Goal: Task Accomplishment & Management: Manage account settings

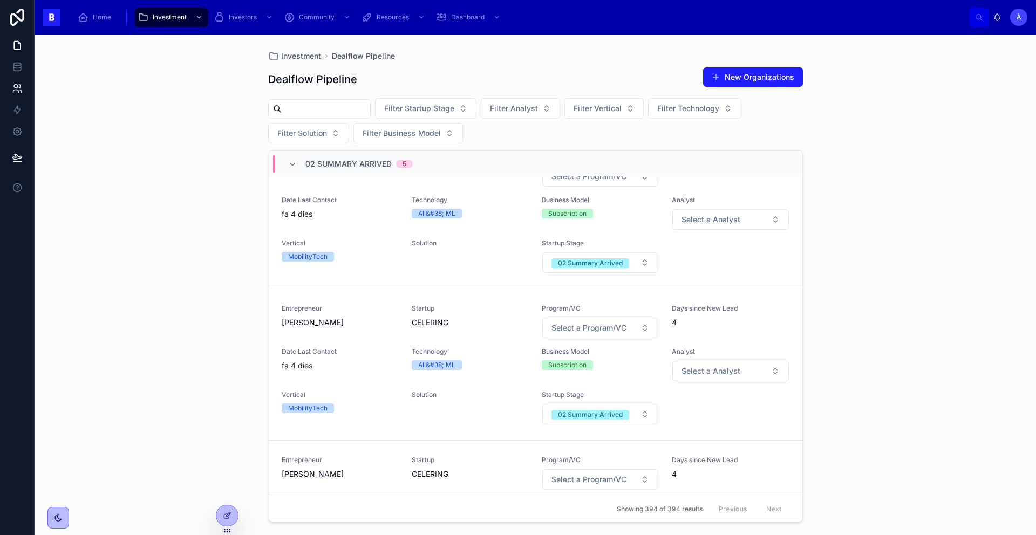
scroll to position [126, 0]
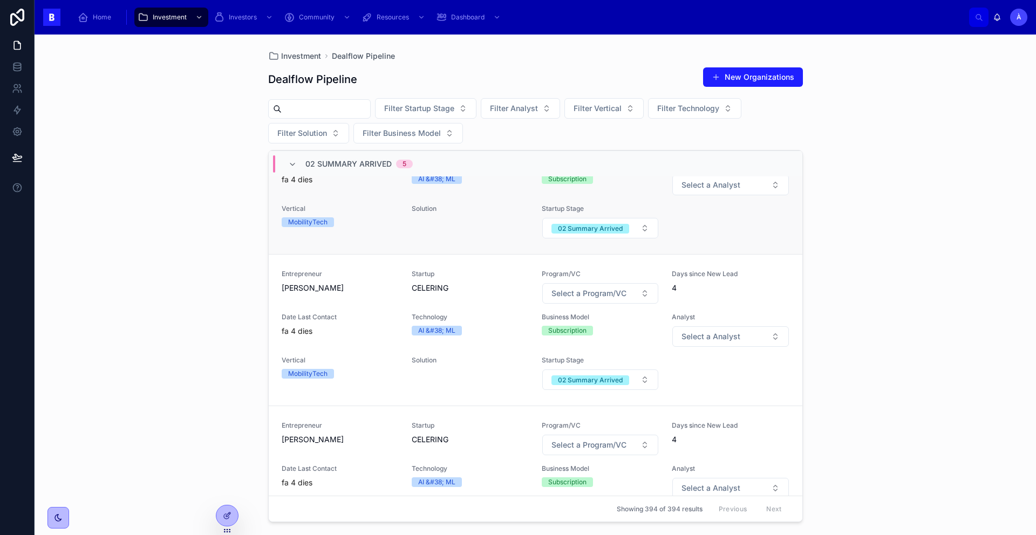
click at [366, 227] on div "MobilityTech" at bounding box center [340, 222] width 117 height 10
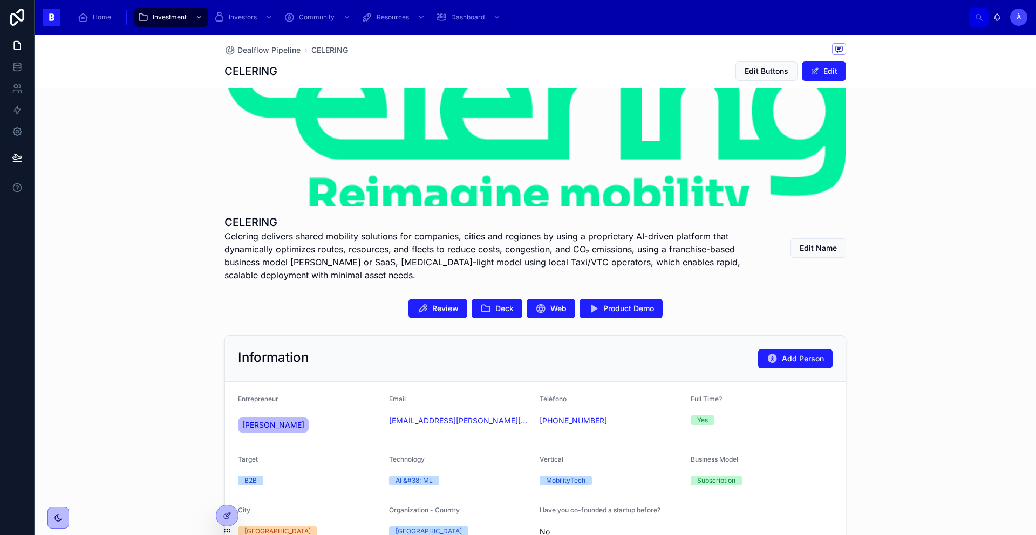
scroll to position [319, 0]
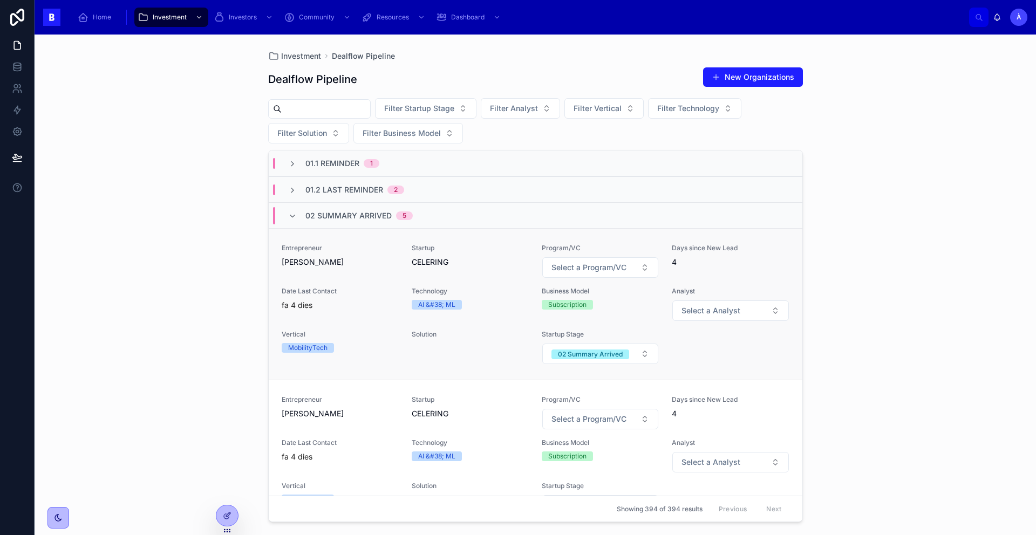
scroll to position [19, 0]
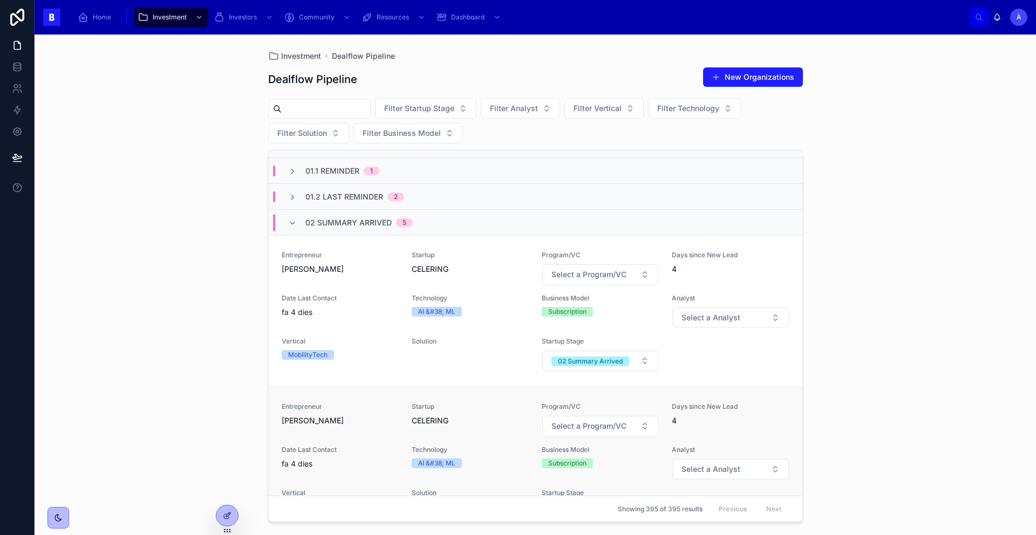
click at [352, 423] on span "[PERSON_NAME]" at bounding box center [340, 420] width 117 height 11
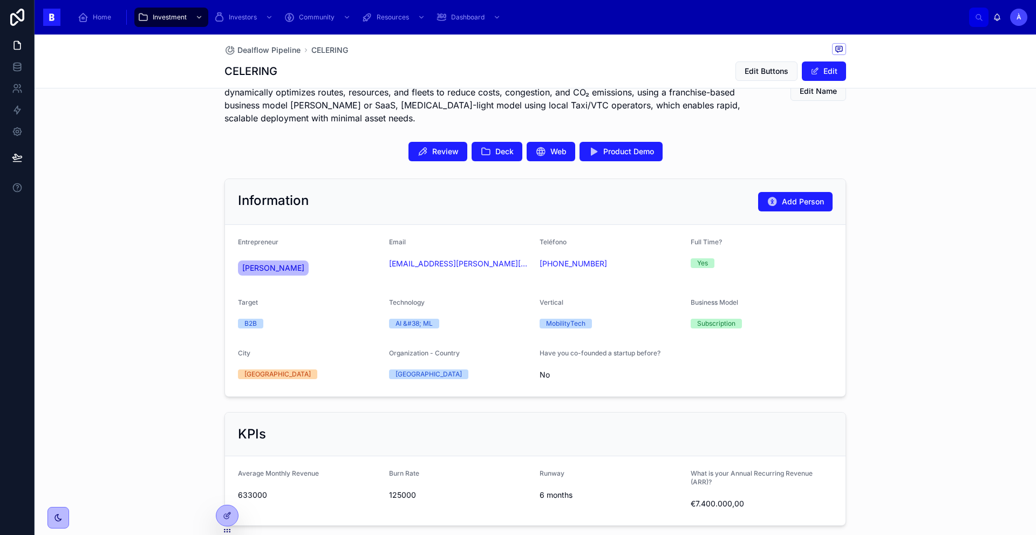
scroll to position [289, 0]
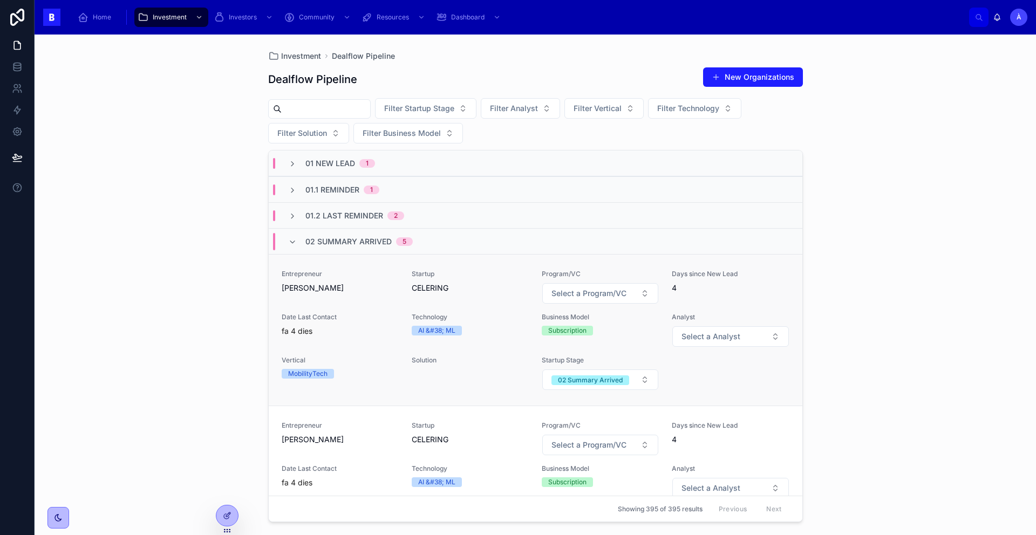
click at [414, 299] on div "Startup CELERING" at bounding box center [470, 287] width 117 height 35
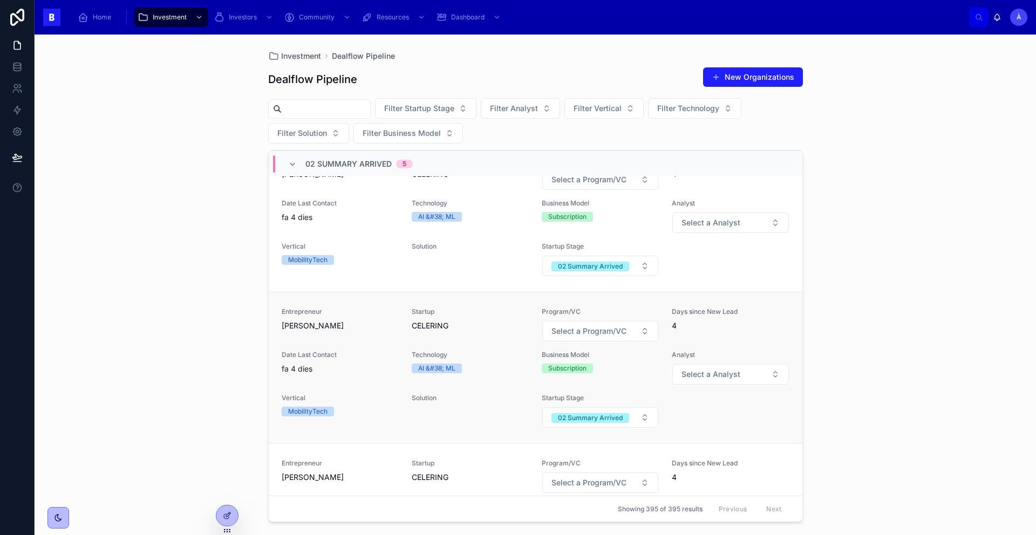
scroll to position [201, 0]
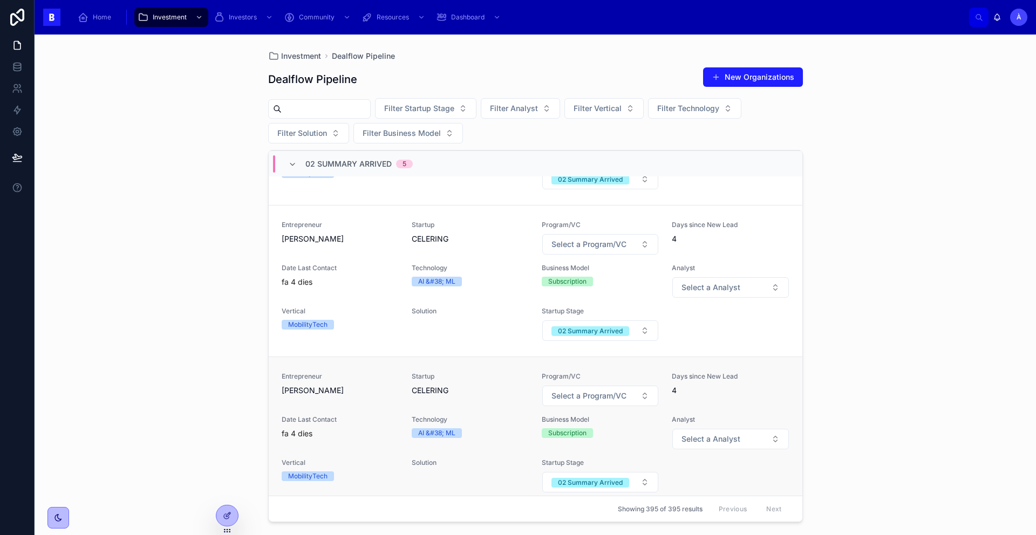
click at [459, 416] on span "Technology" at bounding box center [470, 419] width 117 height 9
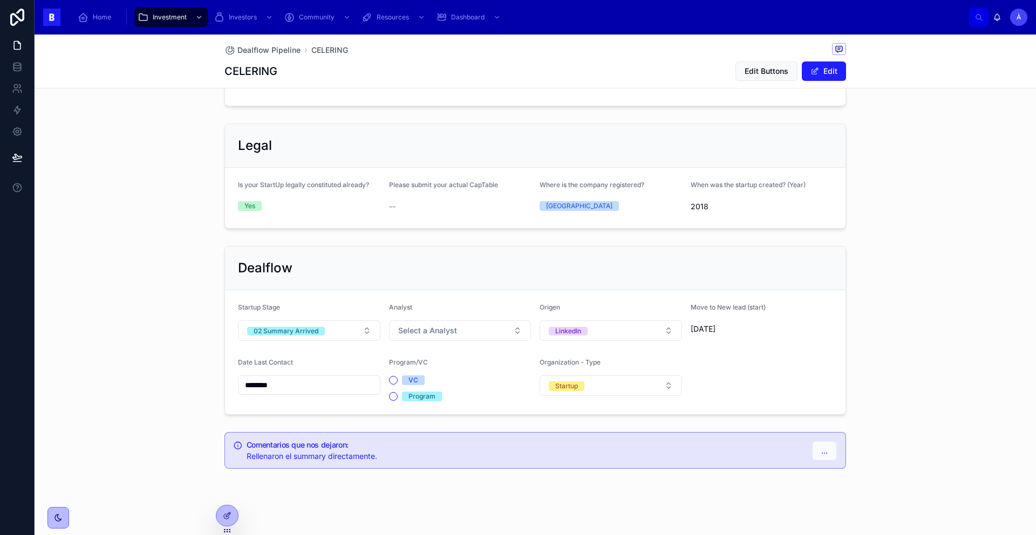
scroll to position [656, 0]
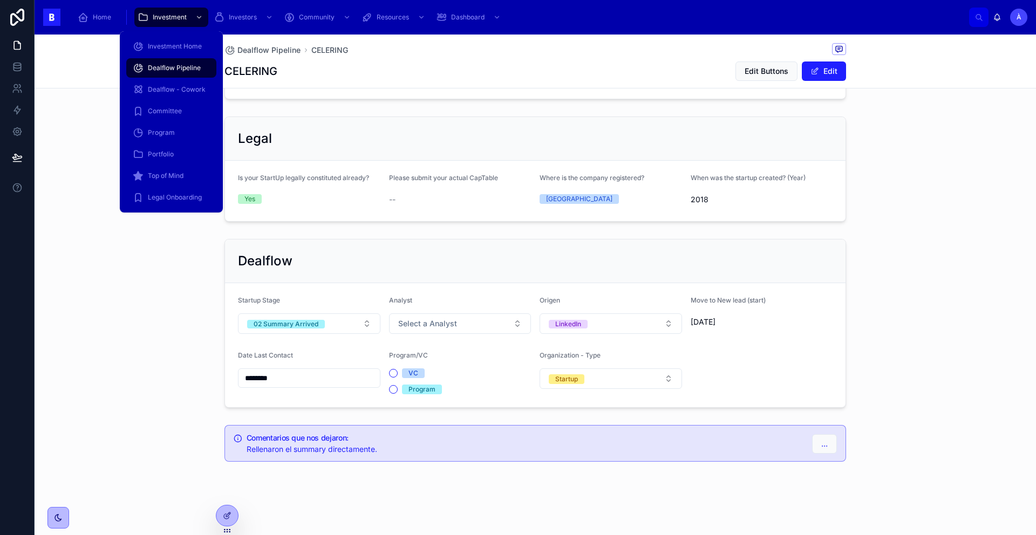
click at [154, 61] on div "Dealflow Pipeline" at bounding box center [171, 67] width 77 height 17
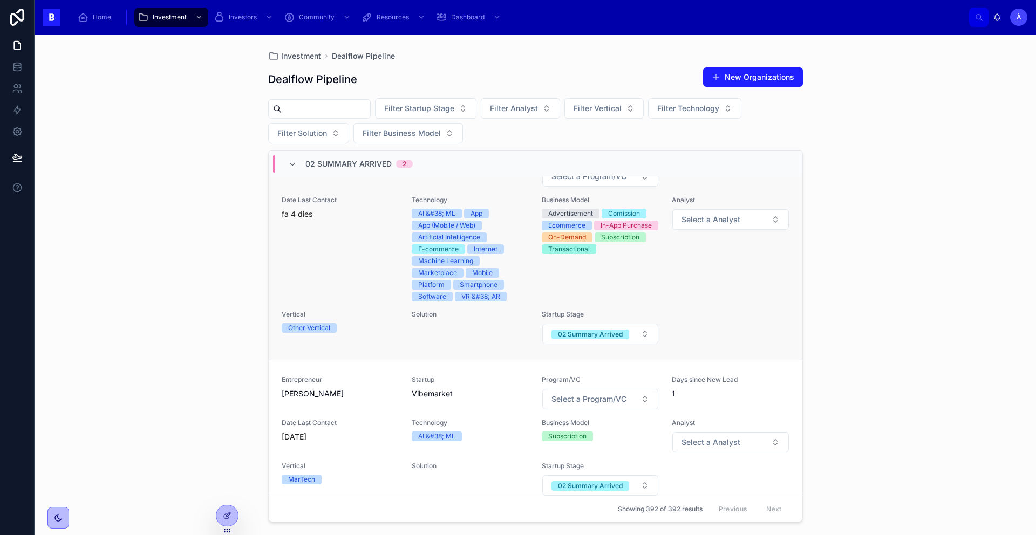
scroll to position [155, 0]
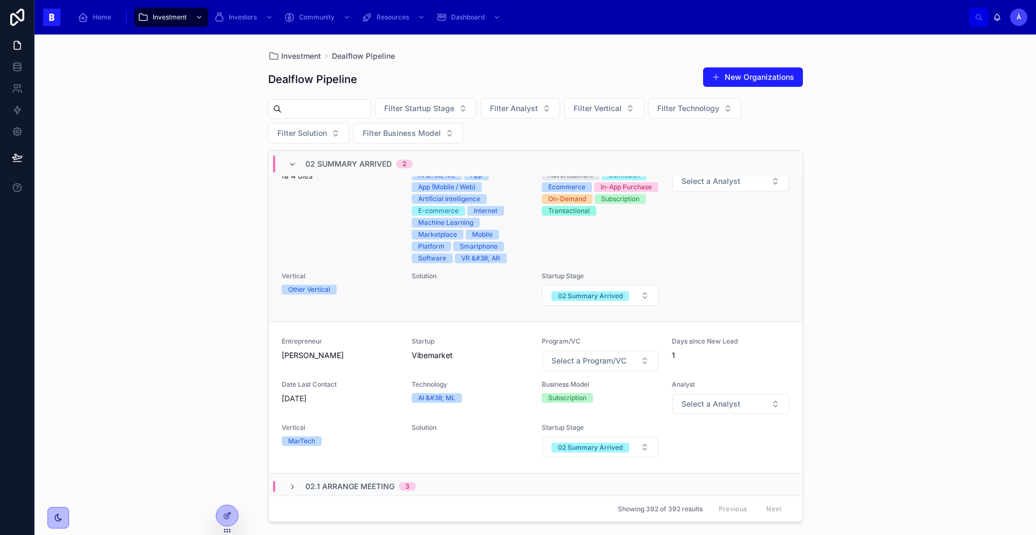
click at [355, 230] on div "Date Last Contact fa 4 dies" at bounding box center [340, 211] width 117 height 106
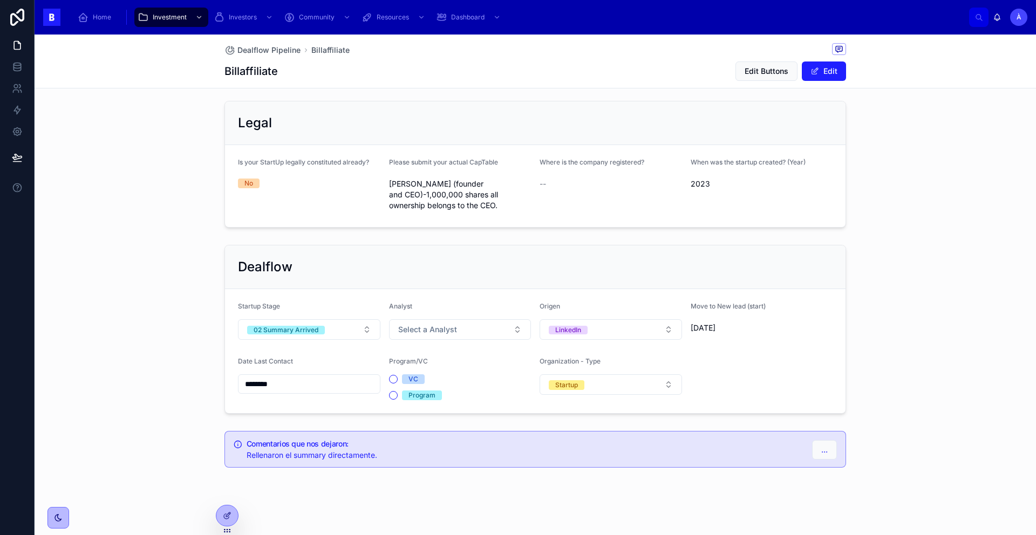
scroll to position [723, 0]
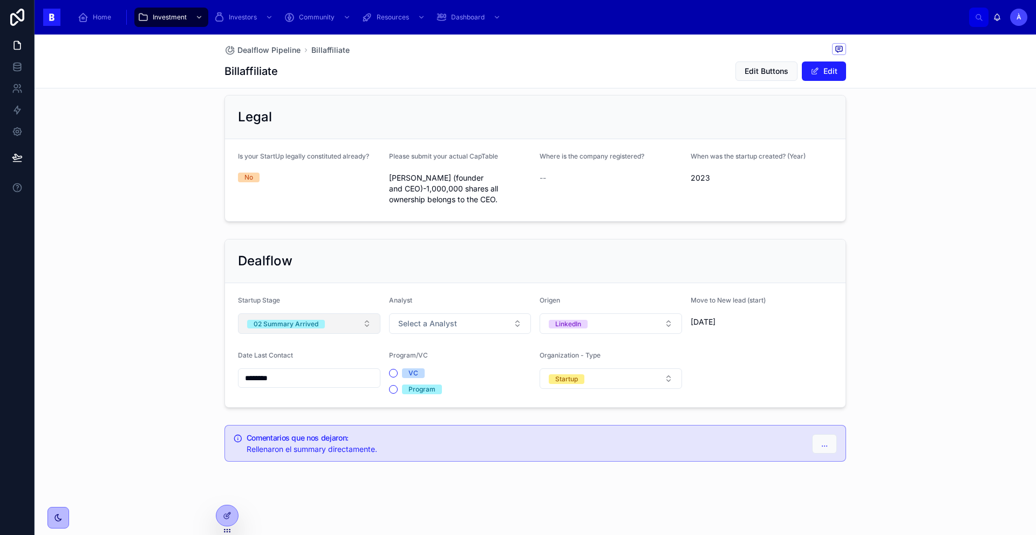
click at [324, 323] on button "02 Summary Arrived" at bounding box center [309, 323] width 142 height 20
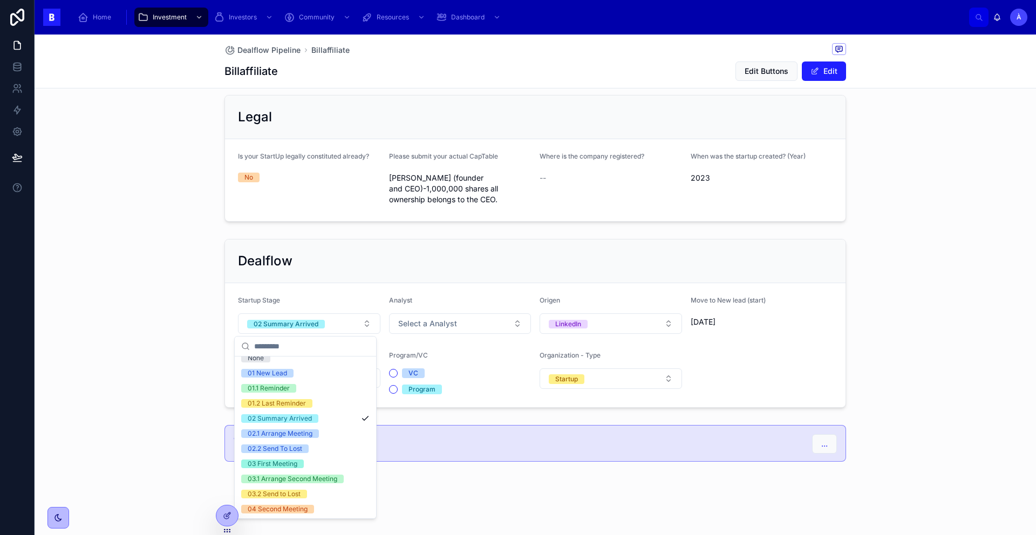
scroll to position [0, 0]
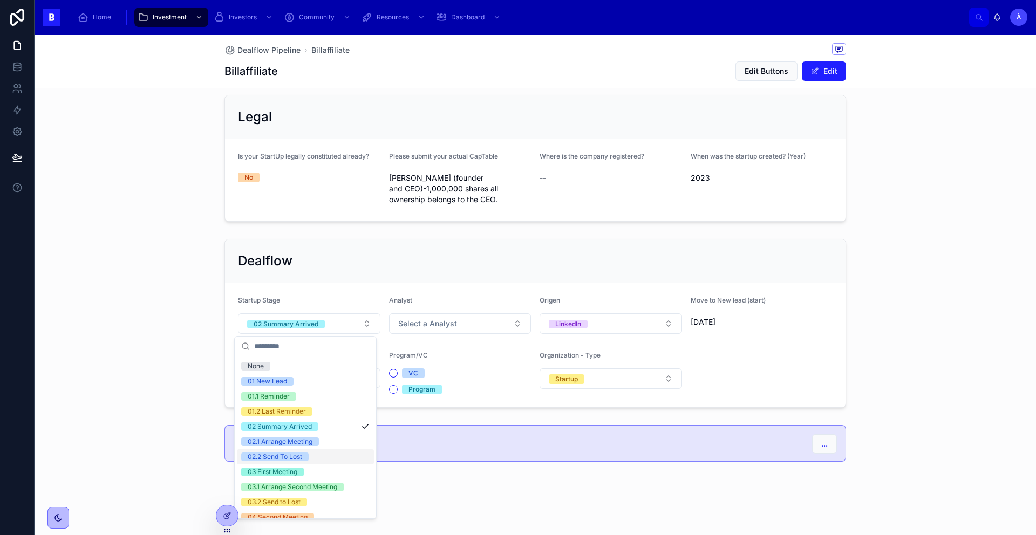
click at [290, 456] on div "02.2 Send To Lost" at bounding box center [275, 457] width 54 height 9
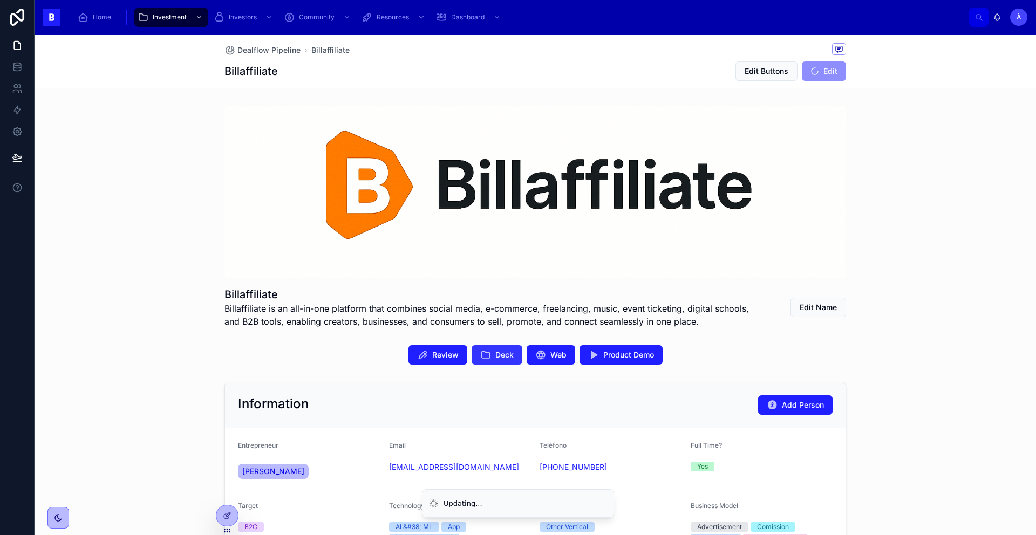
click at [481, 352] on icon at bounding box center [485, 355] width 11 height 11
click at [483, 361] on button "Deck" at bounding box center [496, 354] width 51 height 19
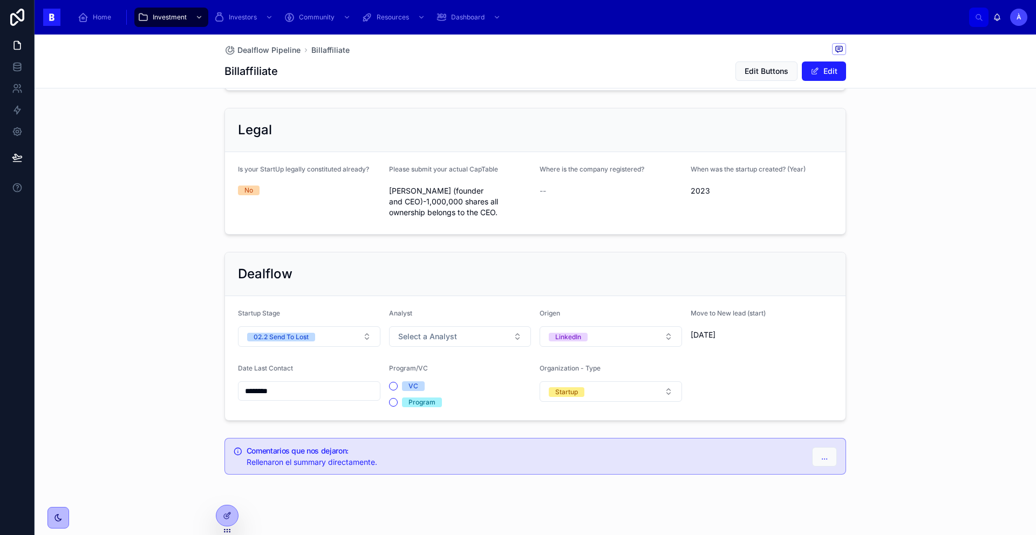
scroll to position [723, 0]
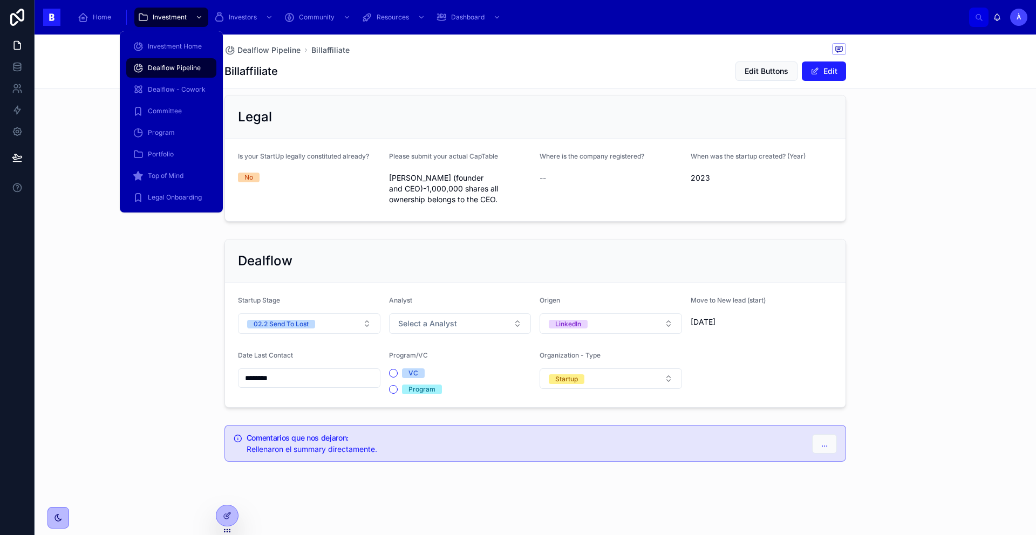
click at [175, 71] on span "Dealflow Pipeline" at bounding box center [174, 68] width 53 height 9
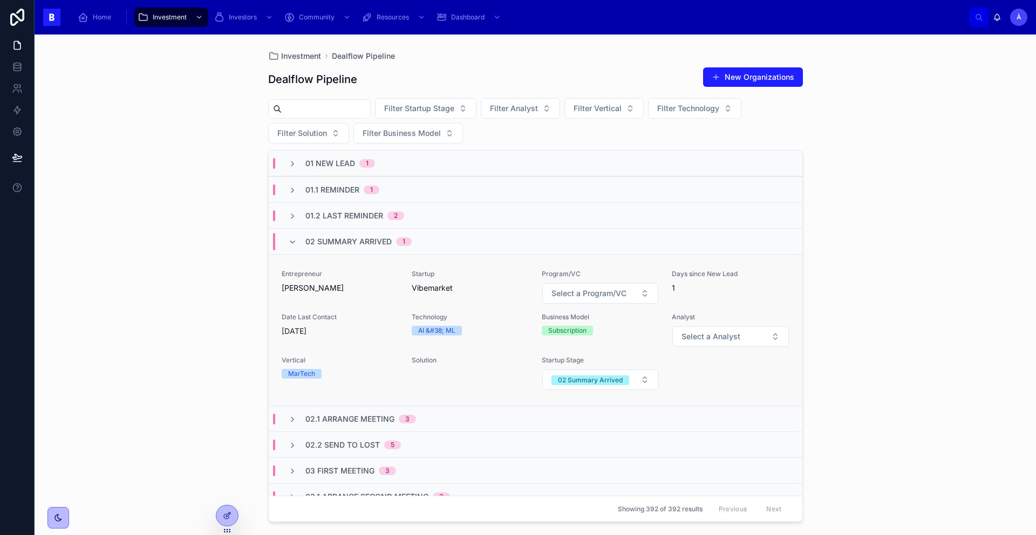
click at [377, 289] on span "[PERSON_NAME]" at bounding box center [340, 288] width 117 height 11
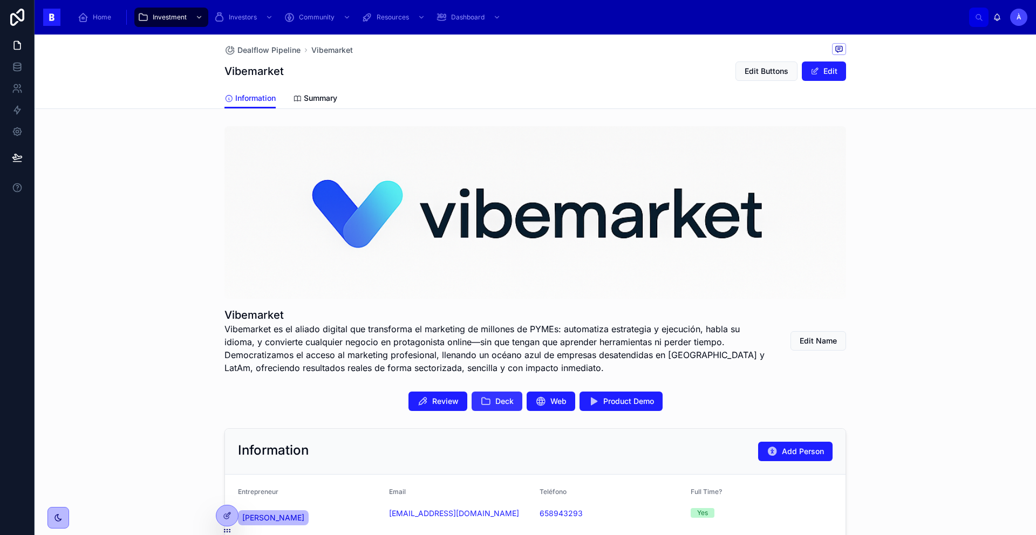
click at [487, 405] on button "Deck" at bounding box center [496, 401] width 51 height 19
click at [763, 77] on button "Edit Buttons" at bounding box center [766, 70] width 62 height 19
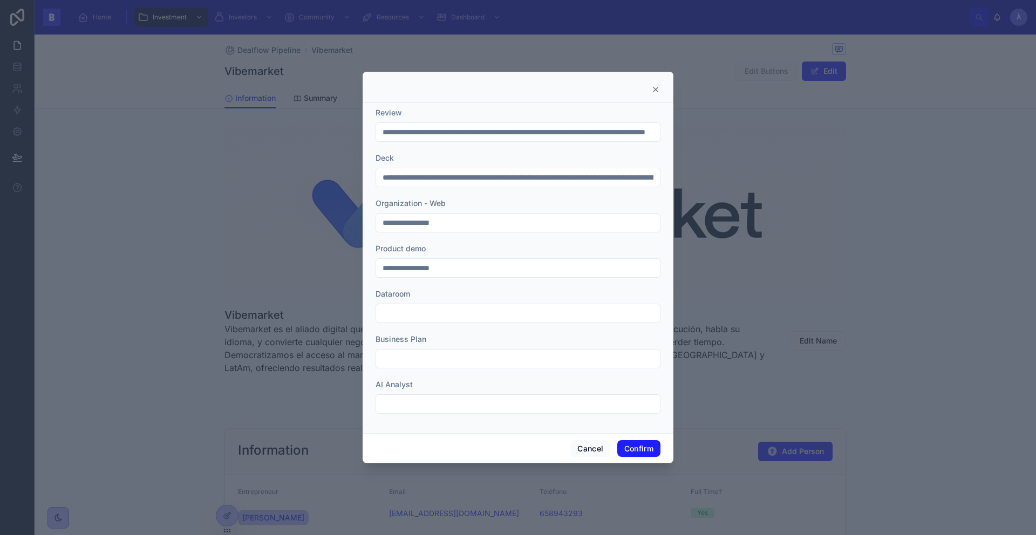
click at [464, 179] on input "**********" at bounding box center [518, 177] width 284 height 15
click at [463, 179] on input "**********" at bounding box center [518, 177] width 284 height 15
paste input "text"
type input "**********"
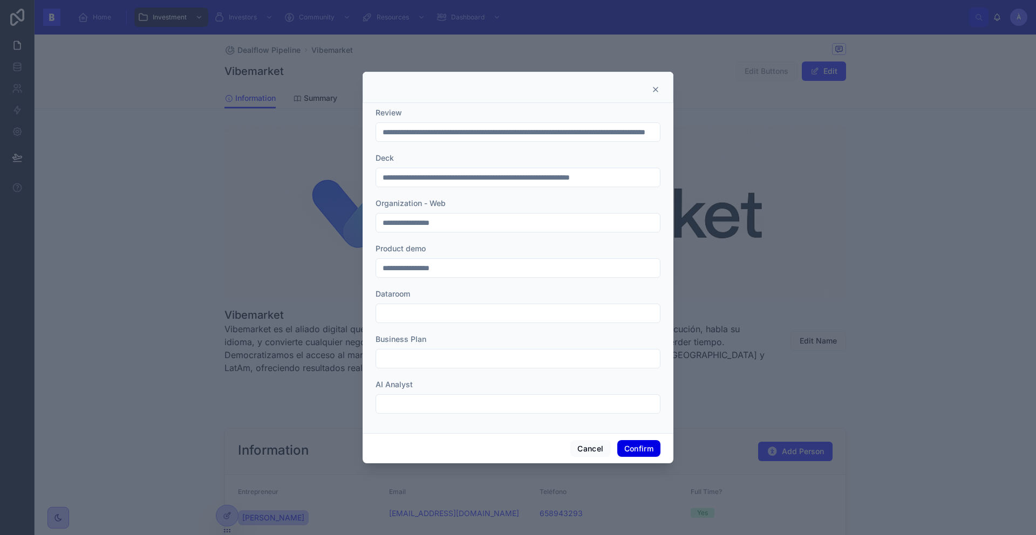
click at [642, 445] on button "Confirm" at bounding box center [638, 448] width 43 height 17
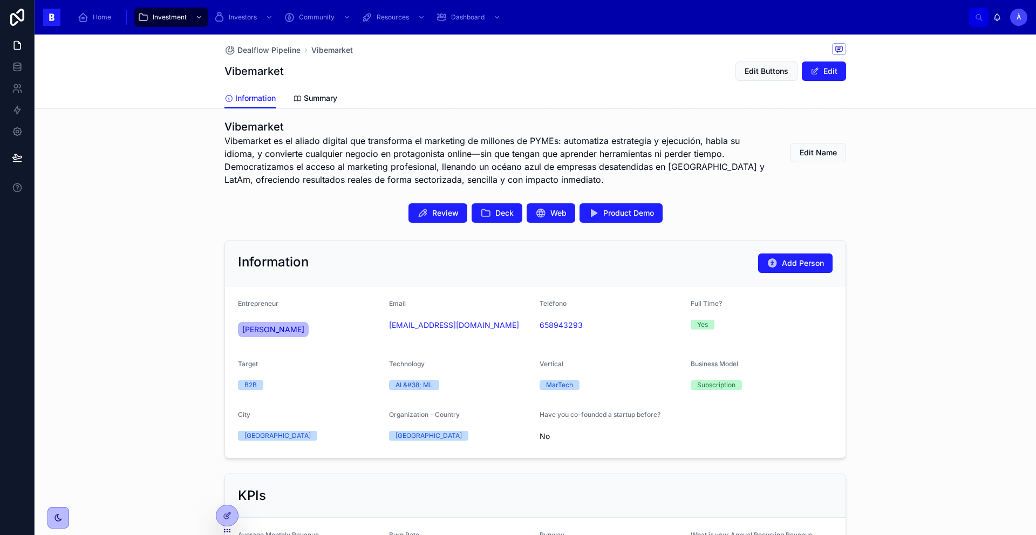
scroll to position [191, 0]
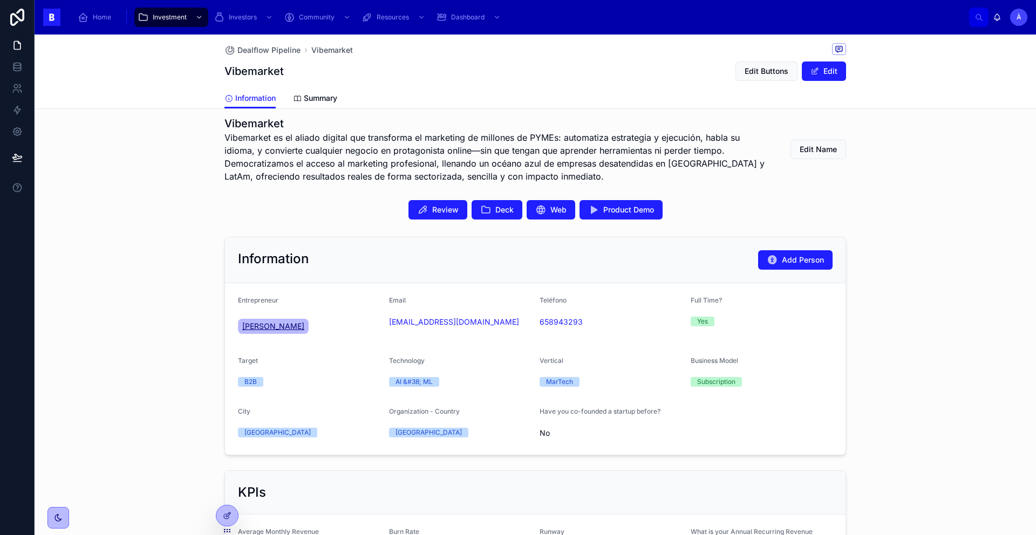
click at [262, 331] on span "[PERSON_NAME]" at bounding box center [273, 326] width 62 height 11
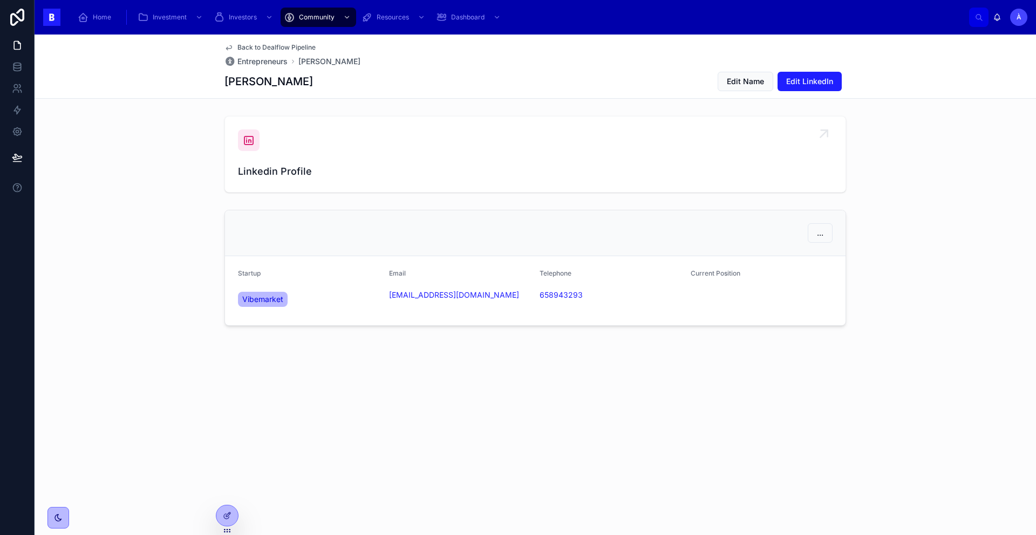
click at [254, 139] on icon at bounding box center [248, 140] width 13 height 13
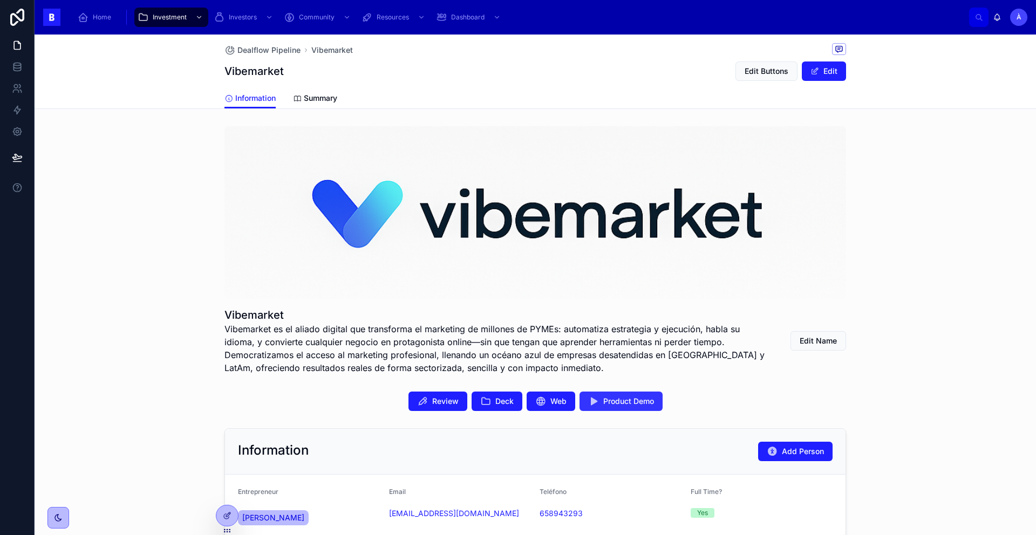
click at [621, 399] on span "Product Demo" at bounding box center [628, 401] width 51 height 11
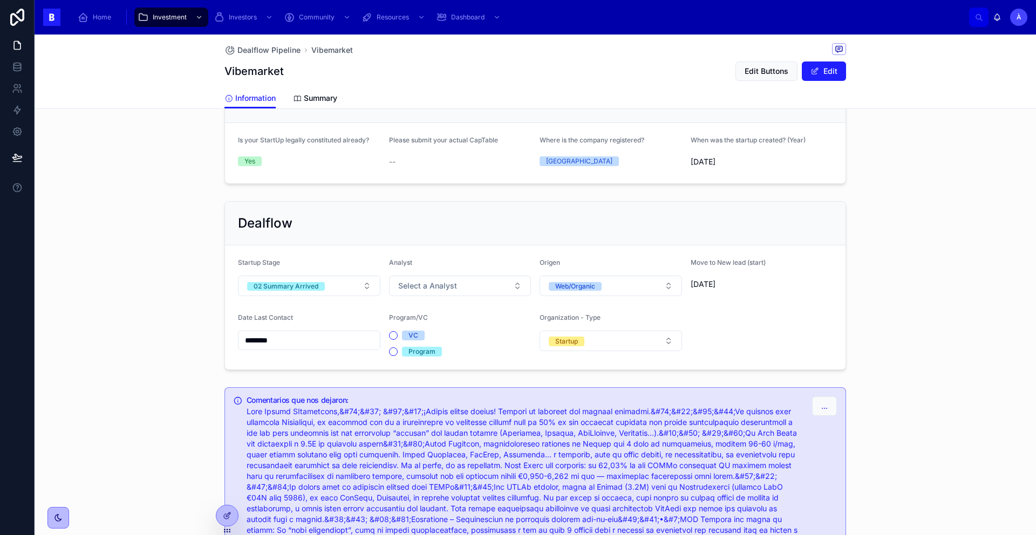
scroll to position [758, 0]
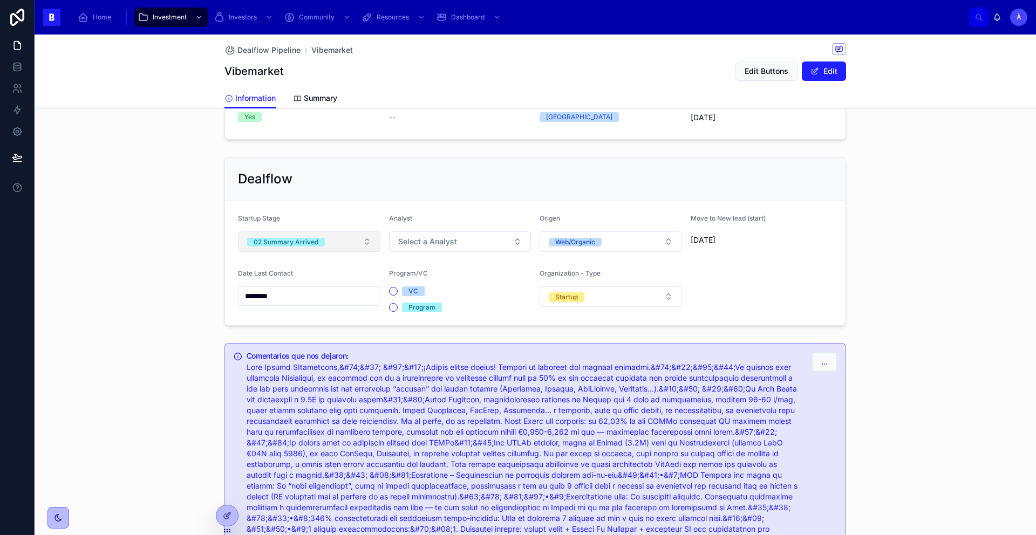
click at [333, 248] on button "02 Summary Arrived" at bounding box center [309, 241] width 142 height 20
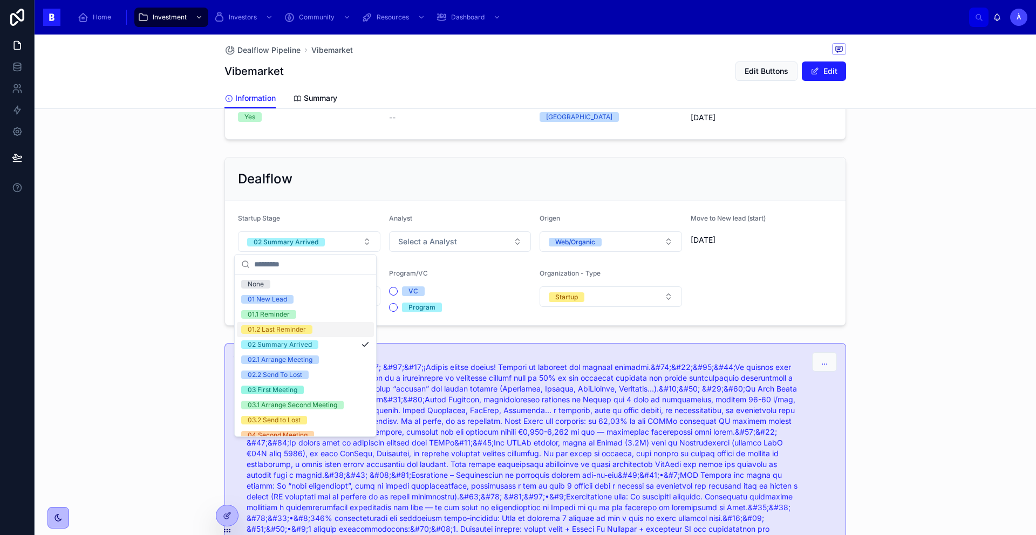
click at [444, 216] on div "Analyst" at bounding box center [460, 220] width 142 height 13
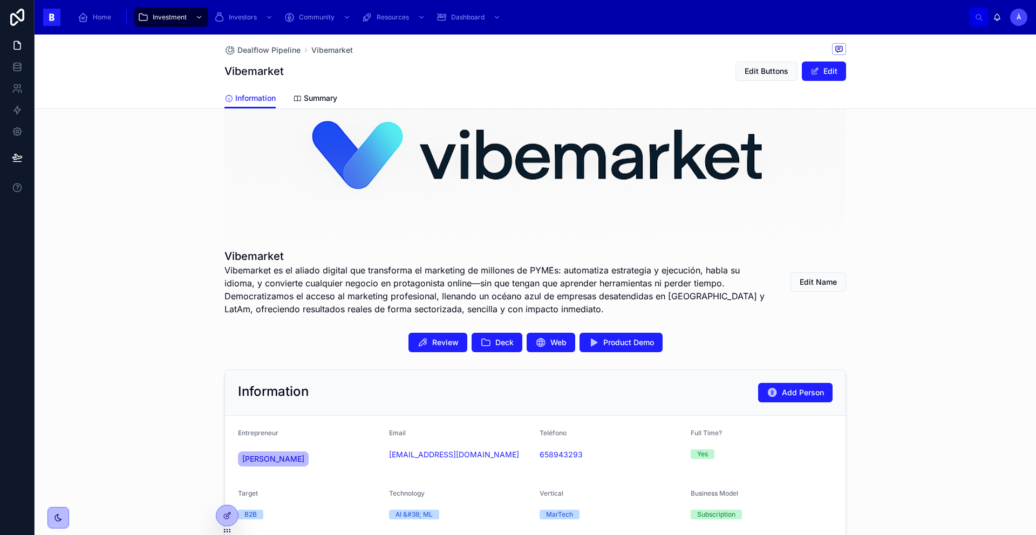
scroll to position [0, 0]
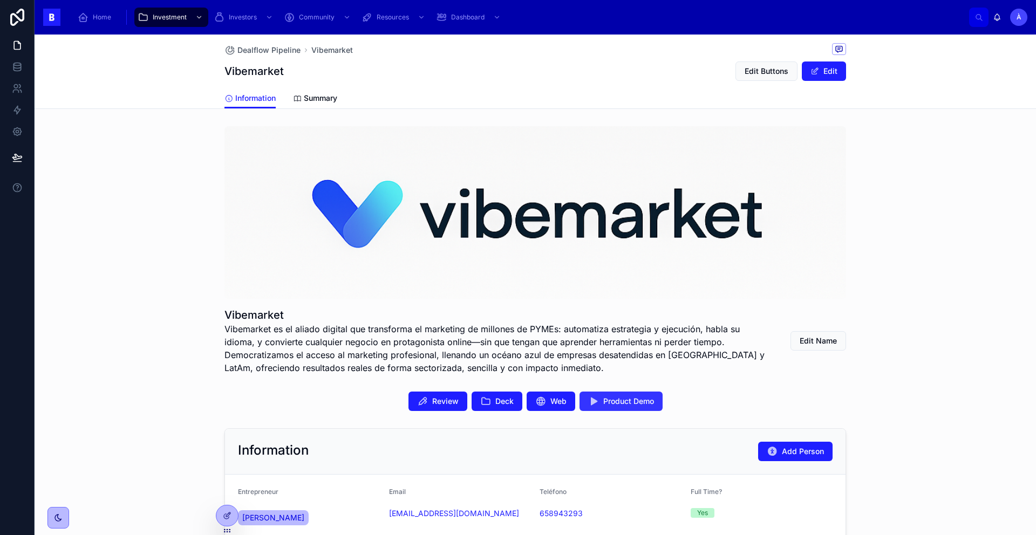
click at [612, 402] on span "Product Demo" at bounding box center [628, 401] width 51 height 11
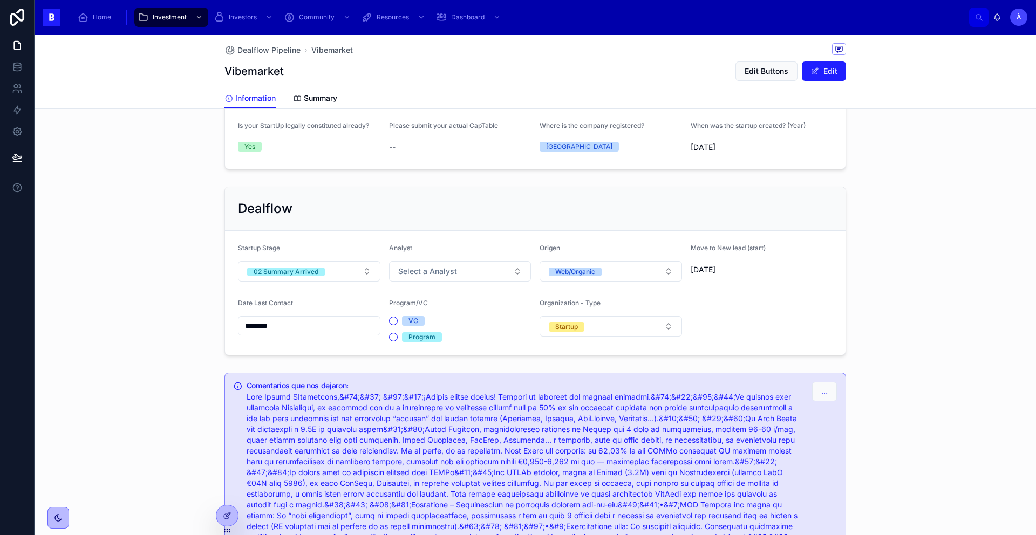
scroll to position [727, 0]
click at [337, 272] on button "02 Summary Arrived" at bounding box center [309, 273] width 142 height 20
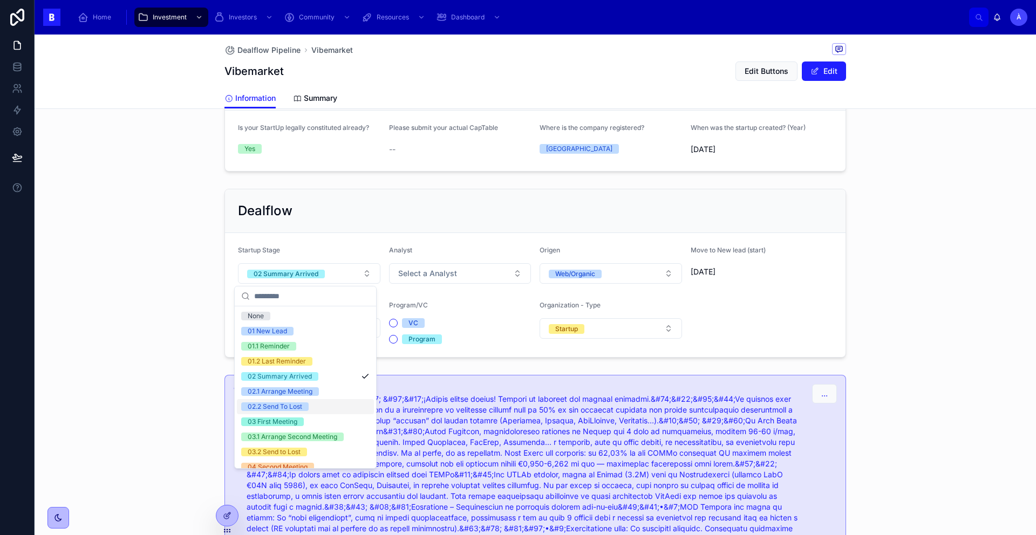
click at [302, 402] on div "02.2 Send To Lost" at bounding box center [275, 406] width 54 height 9
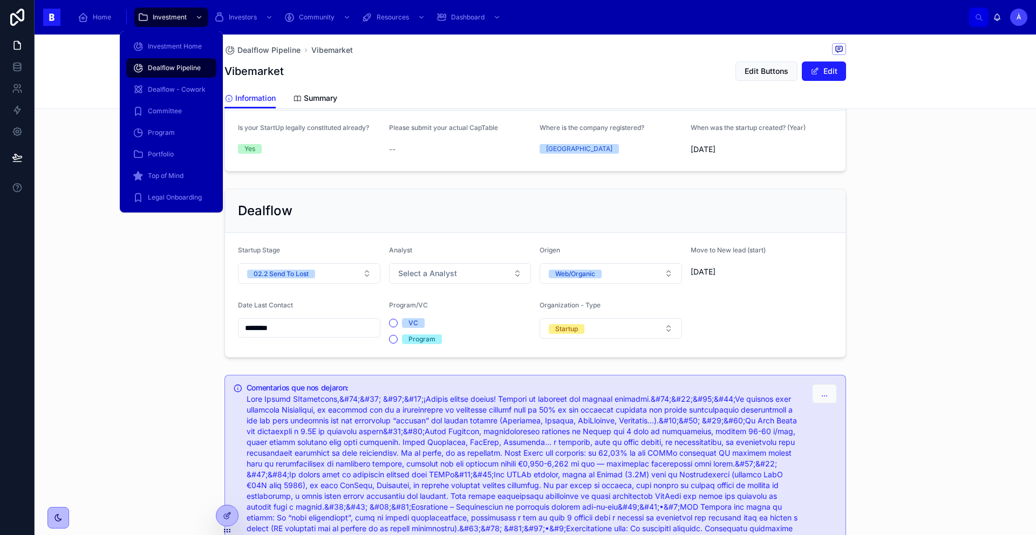
click at [168, 68] on span "Dealflow Pipeline" at bounding box center [174, 68] width 53 height 9
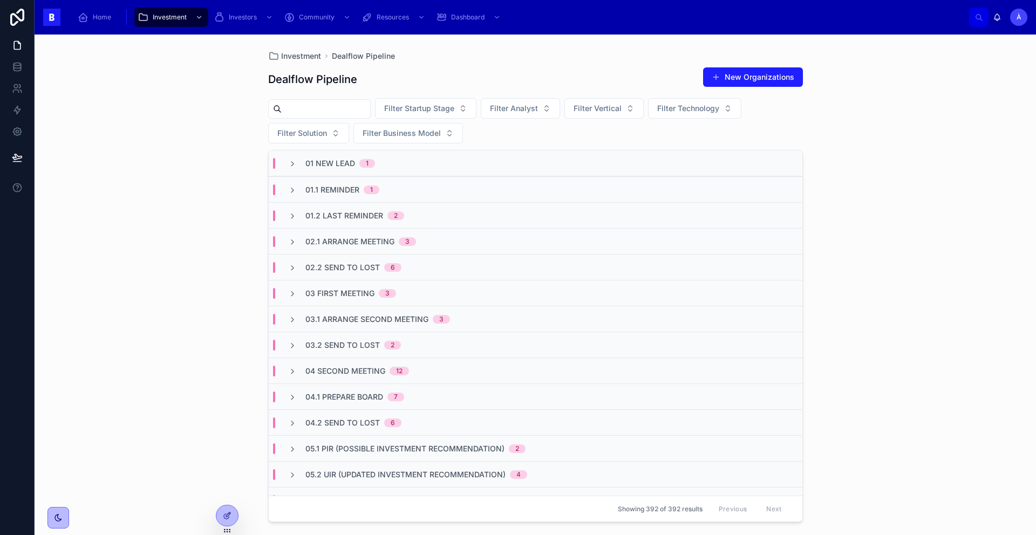
click at [361, 216] on span "01.2 Last Reminder" at bounding box center [344, 215] width 78 height 11
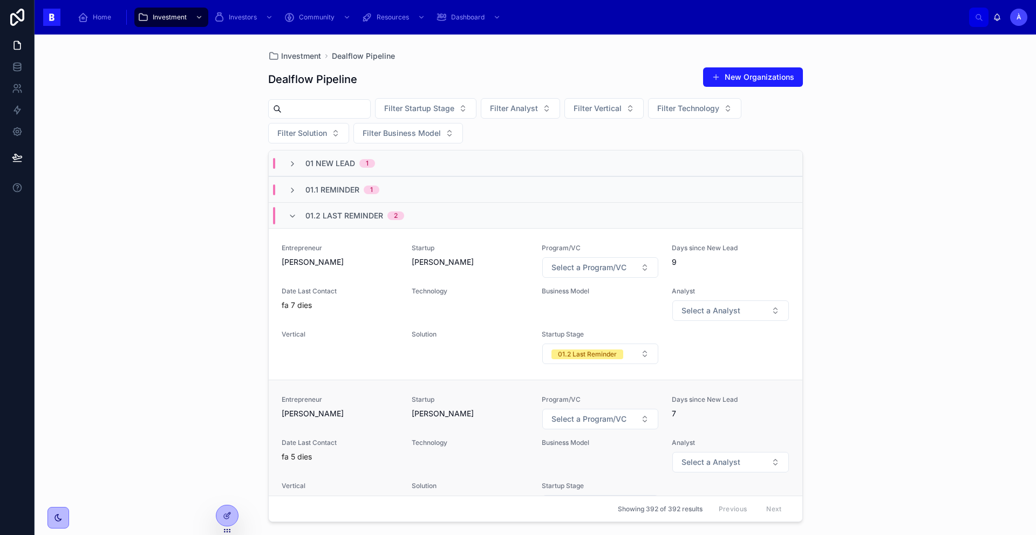
click at [348, 433] on div "Entrepreneur Arnab Dey Startup Arnab Dey Program/VC Select a Program/VC Days si…" at bounding box center [536, 455] width 508 height 121
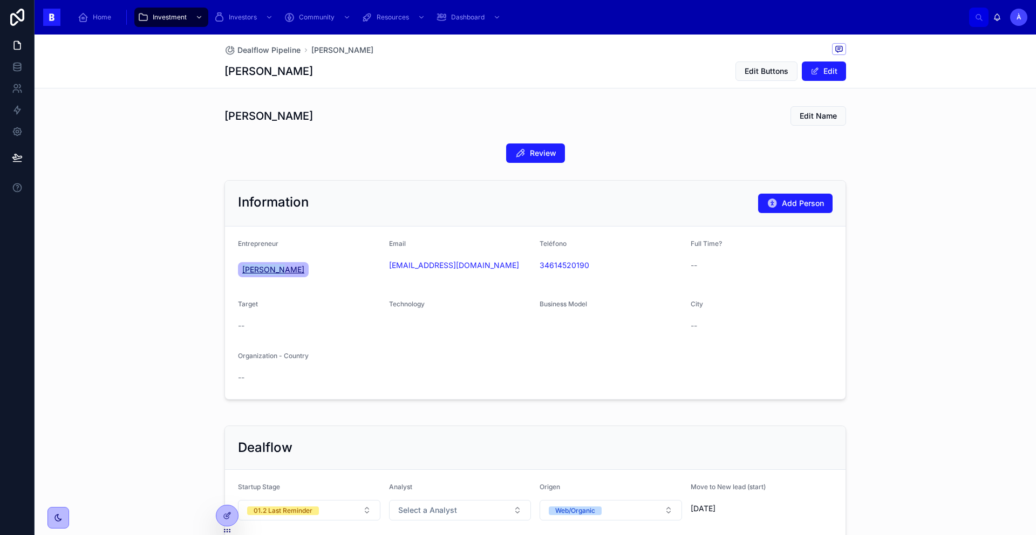
drag, startPoint x: 291, startPoint y: 285, endPoint x: 237, endPoint y: 269, distance: 56.8
click at [237, 269] on form "Entrepreneur Arnab Dey Email arnabdey0503@gmail.com Teléfono 34614520190 Full T…" at bounding box center [535, 313] width 620 height 173
copy span "Arnab Dey"
click at [366, 268] on div "Arnab Dey" at bounding box center [309, 269] width 142 height 19
drag, startPoint x: 440, startPoint y: 281, endPoint x: 381, endPoint y: 264, distance: 61.0
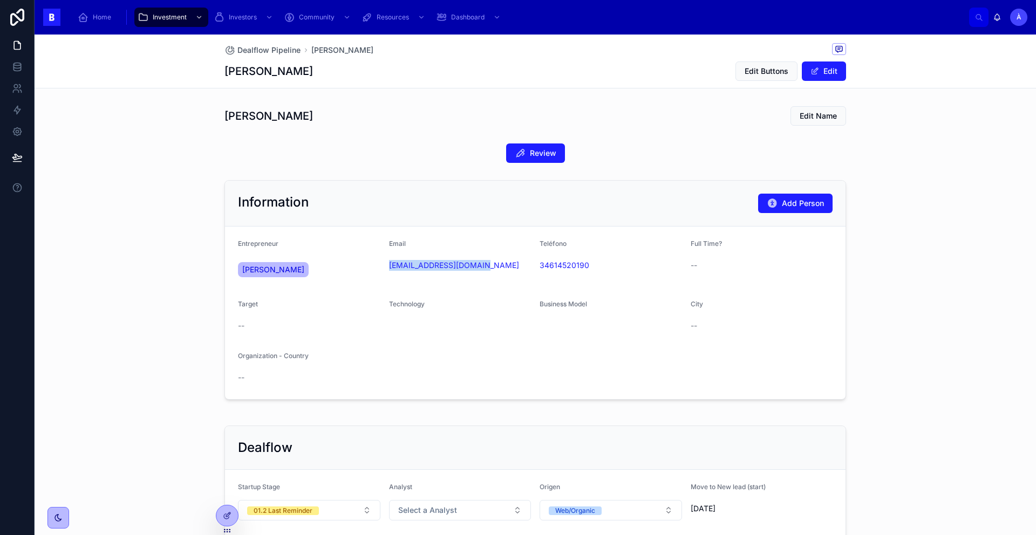
click at [381, 264] on form "Entrepreneur Arnab Dey Email arnabdey0503@gmail.com Teléfono 34614520190 Full T…" at bounding box center [535, 313] width 620 height 173
copy link "arnabdey0503@gmail.com"
click at [447, 210] on div "Information Add Person" at bounding box center [535, 203] width 594 height 19
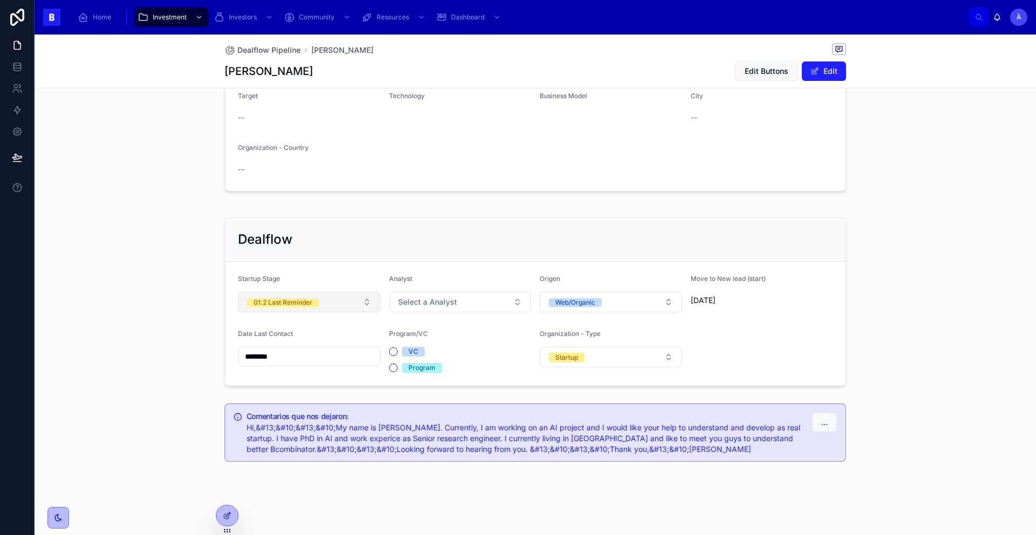
click at [312, 306] on span "01.2 Last Reminder" at bounding box center [283, 302] width 72 height 9
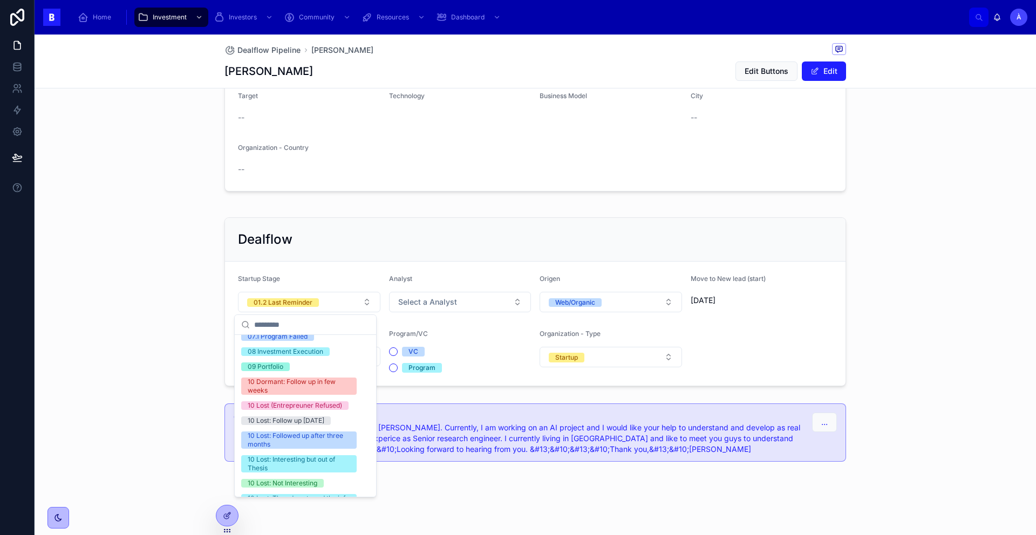
scroll to position [373, 0]
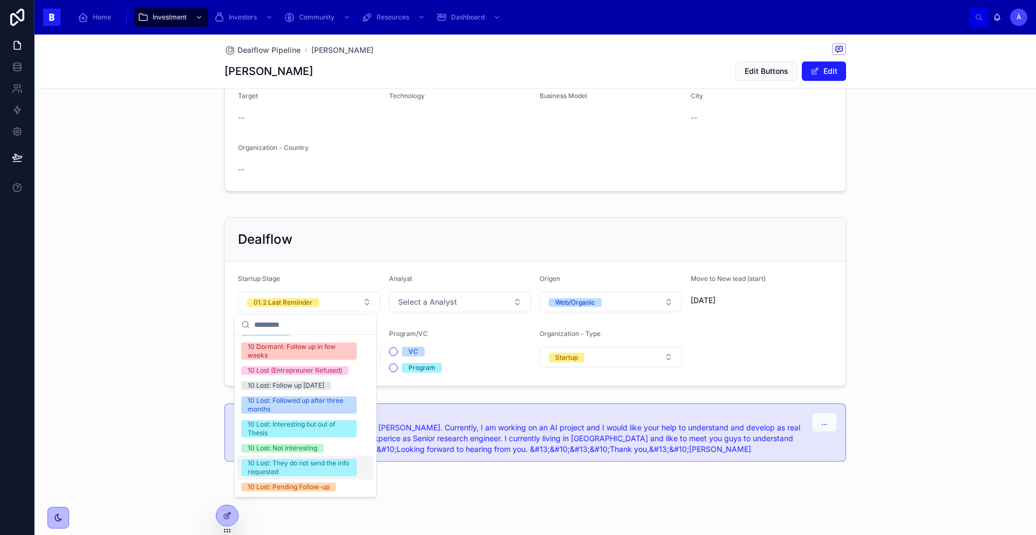
click at [278, 471] on div "10 Lost: They do not send the info requested" at bounding box center [299, 467] width 102 height 17
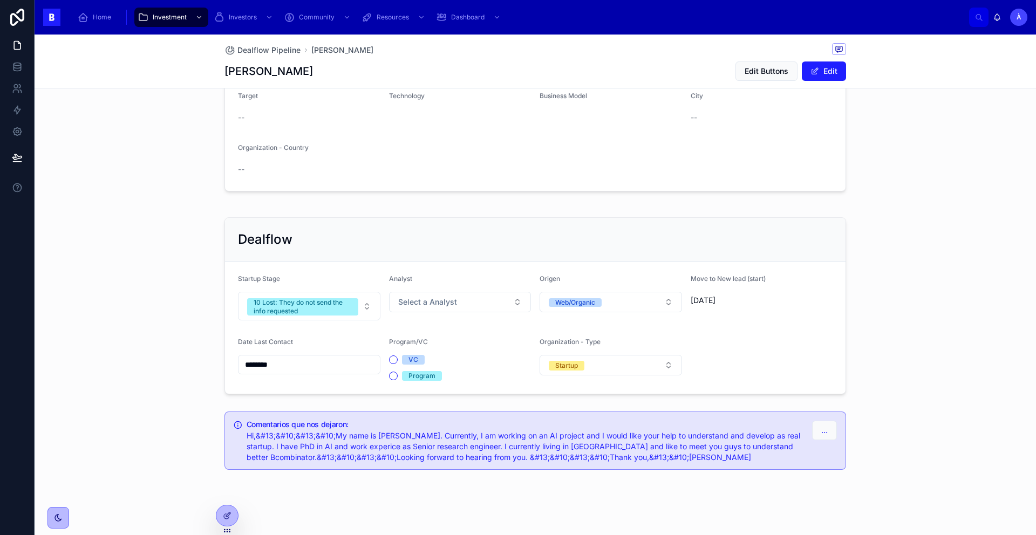
click at [333, 371] on input "********" at bounding box center [308, 364] width 141 height 15
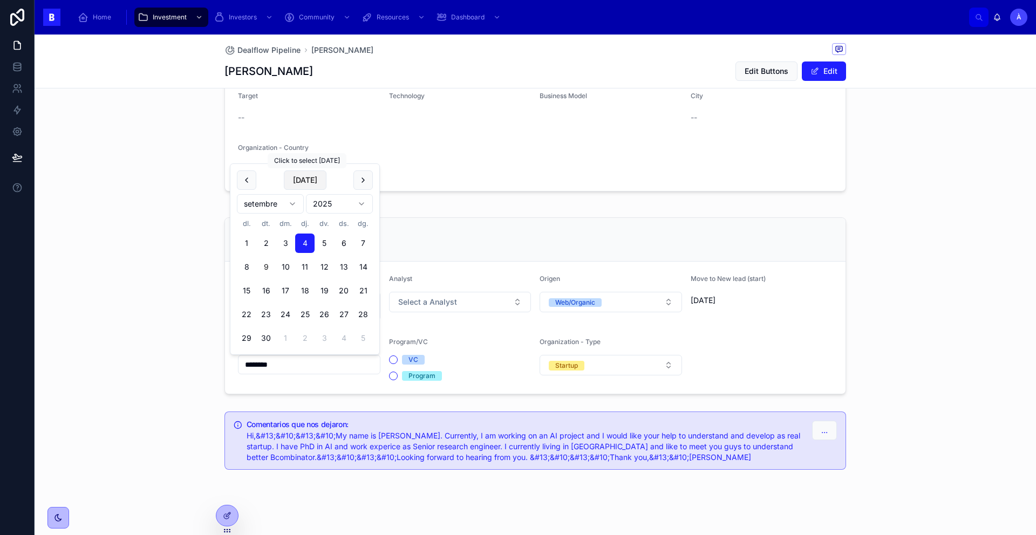
click at [309, 181] on button "Today" at bounding box center [305, 179] width 43 height 19
type input "********"
click at [309, 181] on span "Today" at bounding box center [305, 179] width 43 height 19
click at [434, 204] on div "Arnab Dey Edit Name Review Information Add Person Entrepreneur Arnab Dey Email …" at bounding box center [535, 183] width 1001 height 581
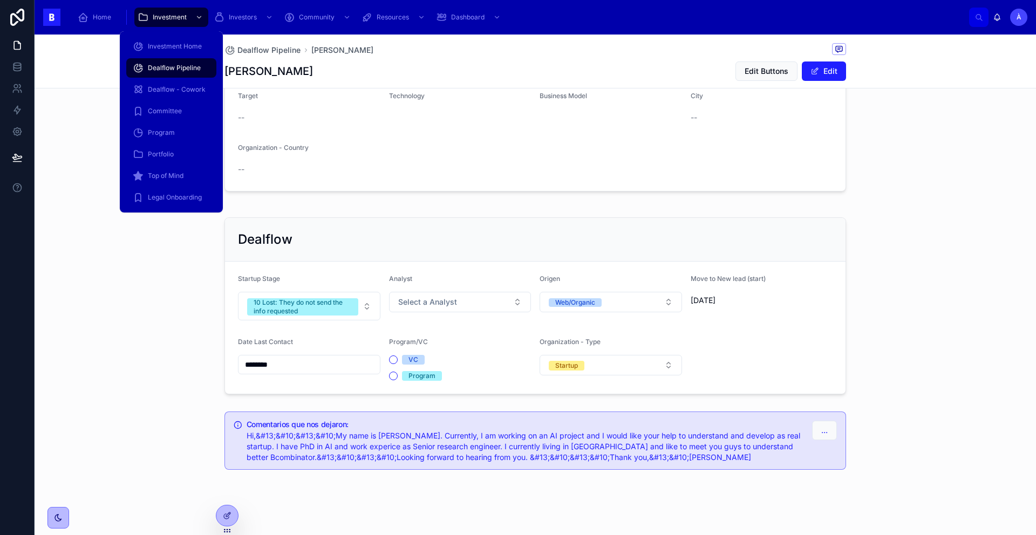
click at [178, 64] on span "Dealflow Pipeline" at bounding box center [174, 68] width 53 height 9
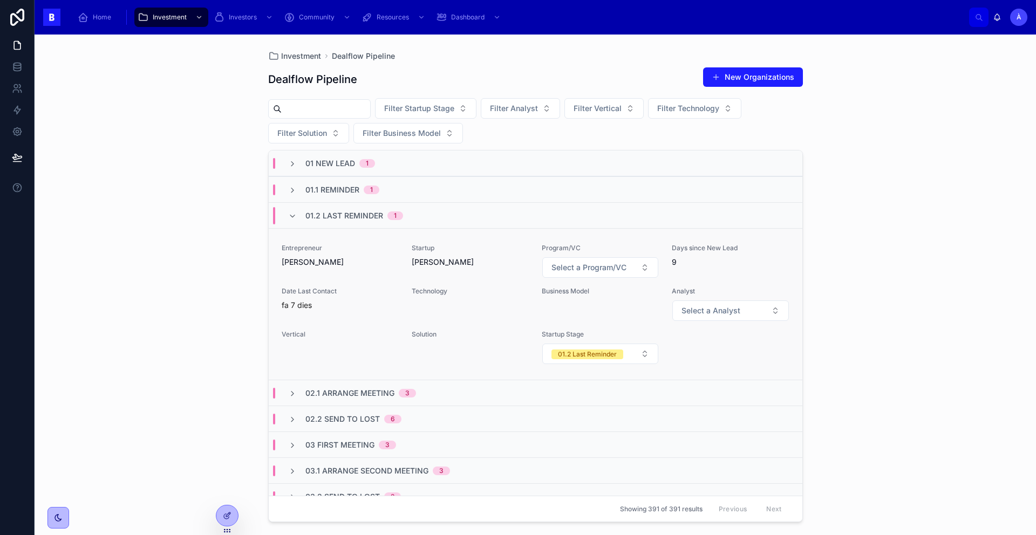
click at [364, 284] on div "Entrepreneur Álvaro Minguillán Startup Álvaro Minguillán Program/VC Select a Pr…" at bounding box center [536, 304] width 508 height 121
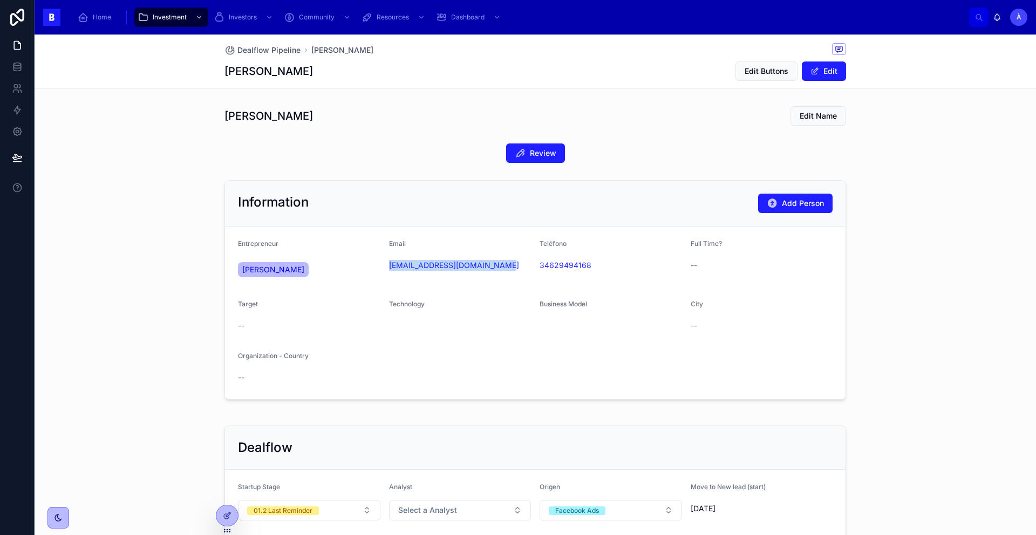
drag, startPoint x: 481, startPoint y: 282, endPoint x: 381, endPoint y: 269, distance: 100.1
click at [381, 269] on form "Entrepreneur Álvaro Minguillán Email alvarogminguillan@gmail.com Teléfono 34629…" at bounding box center [535, 313] width 620 height 173
copy link "alvarogminguillan@gmail.com"
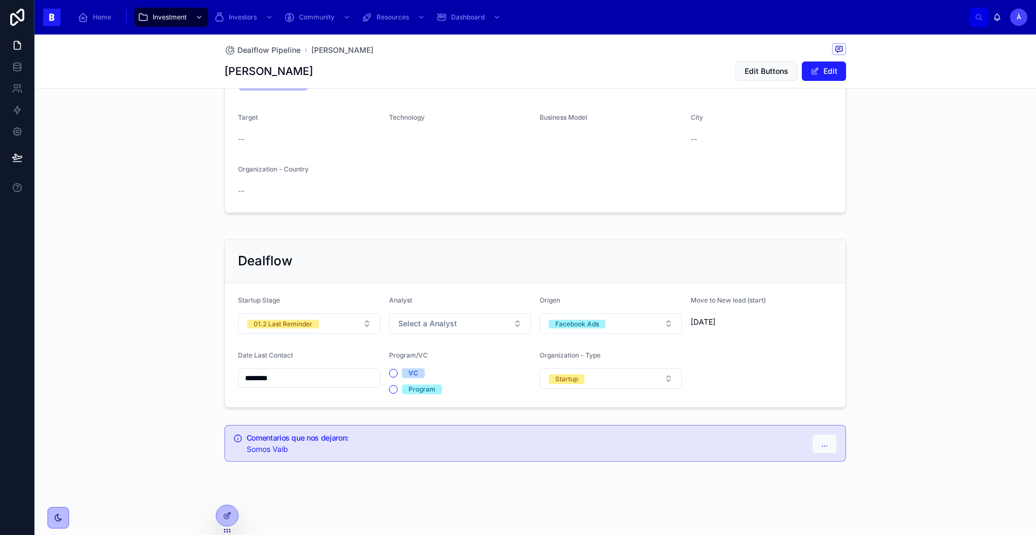
click at [331, 379] on input "********" at bounding box center [308, 378] width 141 height 15
click at [308, 190] on button "Today" at bounding box center [305, 193] width 43 height 19
type input "********"
click at [308, 190] on span "Today" at bounding box center [305, 193] width 43 height 19
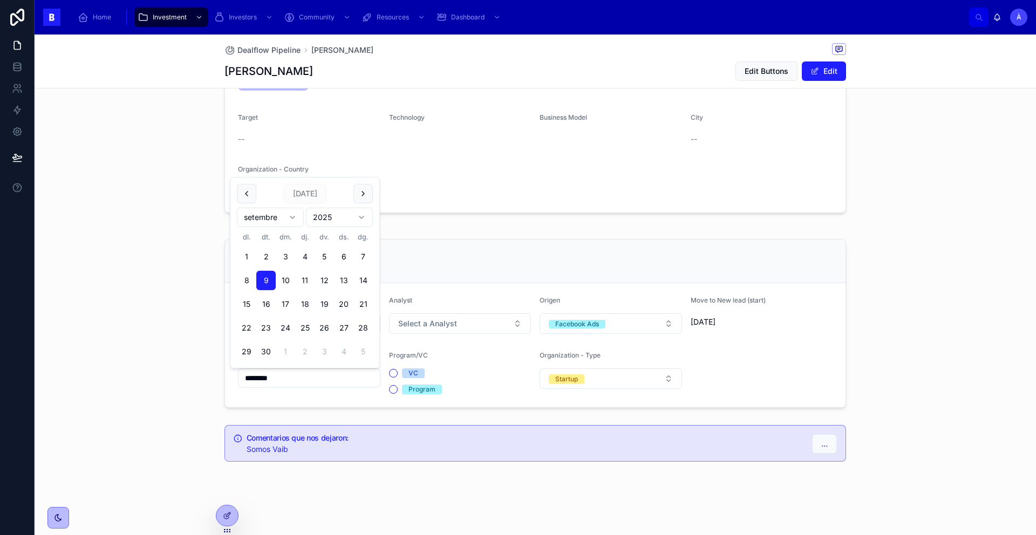
click at [197, 298] on div "Dealflow Startup Stage 01.2 Last Reminder Analyst Select a Analyst Origen Faceb…" at bounding box center [535, 323] width 1001 height 177
click at [257, 321] on div "01.2 Last Reminder" at bounding box center [283, 324] width 59 height 9
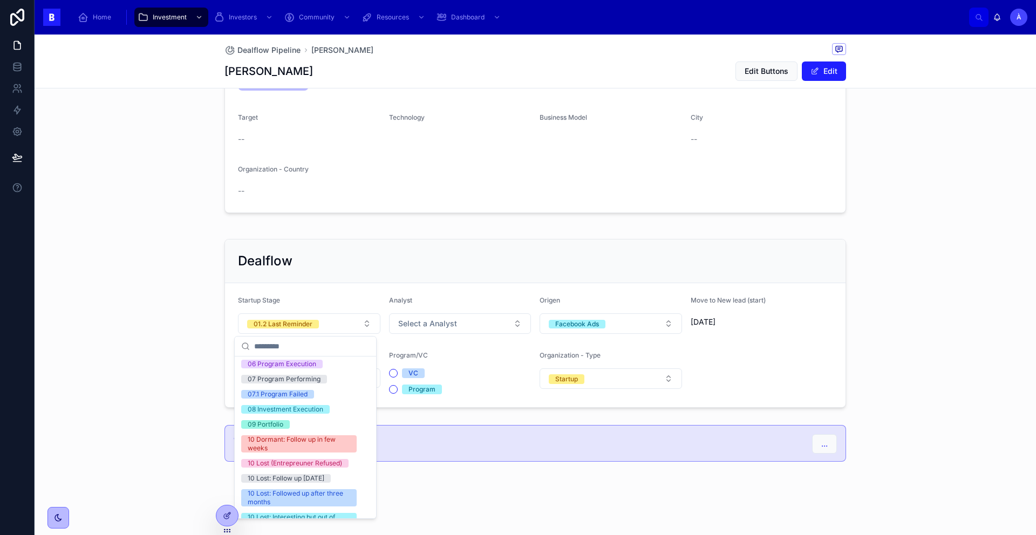
scroll to position [373, 0]
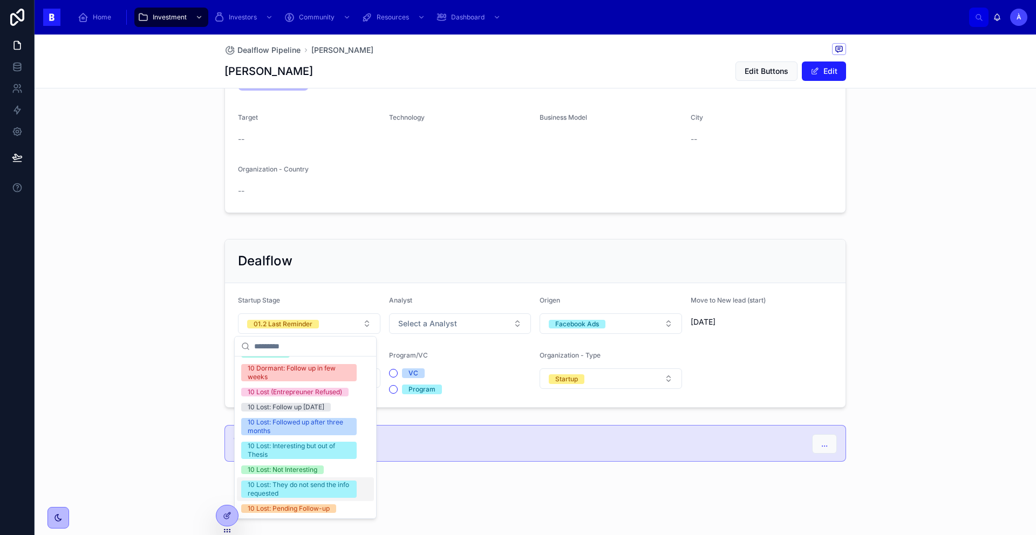
click at [273, 493] on div "10 Lost: They do not send the info requested" at bounding box center [299, 489] width 102 height 17
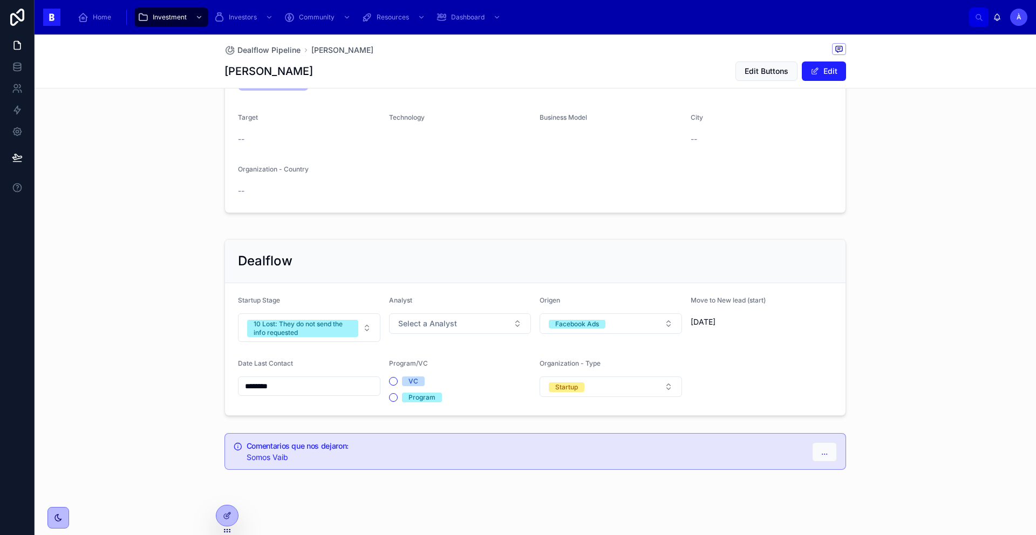
click at [277, 460] on span "Somos Vaib" at bounding box center [268, 457] width 42 height 9
copy span "Vaib"
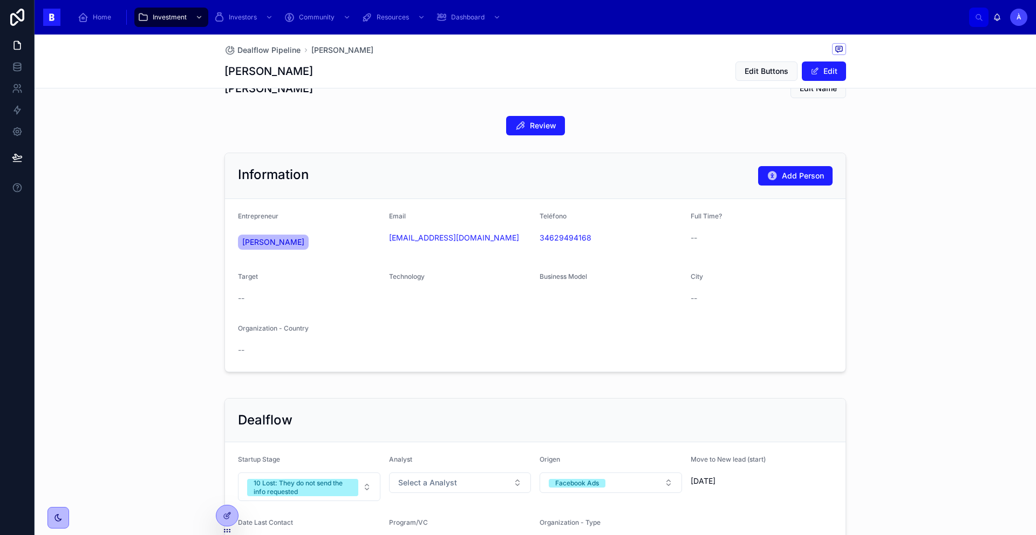
scroll to position [0, 0]
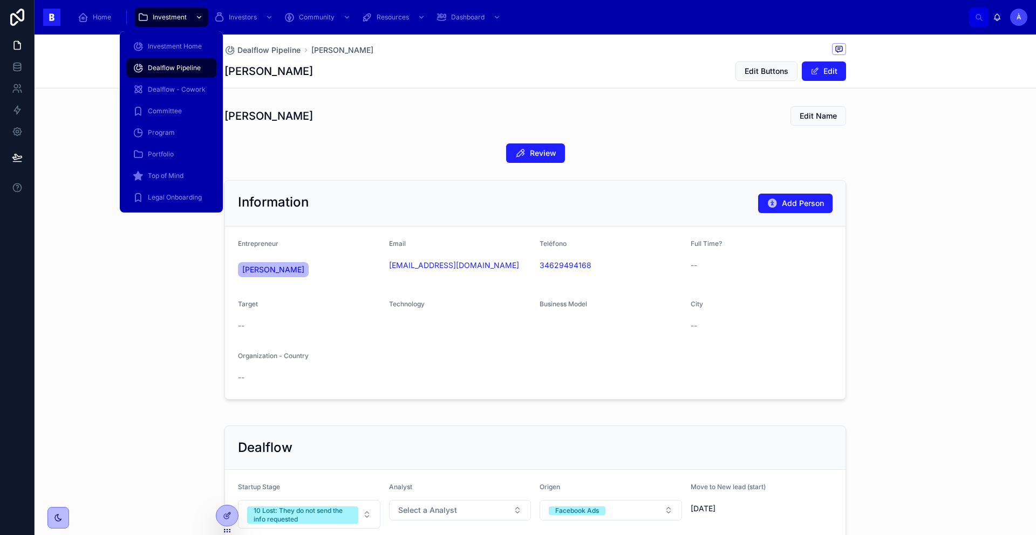
click at [184, 22] on div "Investment" at bounding box center [171, 17] width 67 height 17
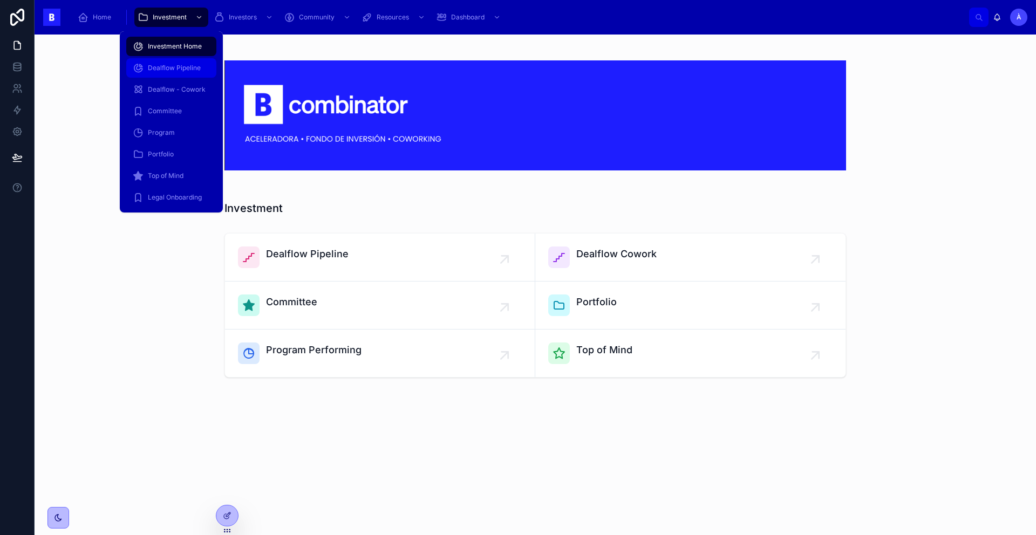
click at [177, 66] on span "Dealflow Pipeline" at bounding box center [174, 68] width 53 height 9
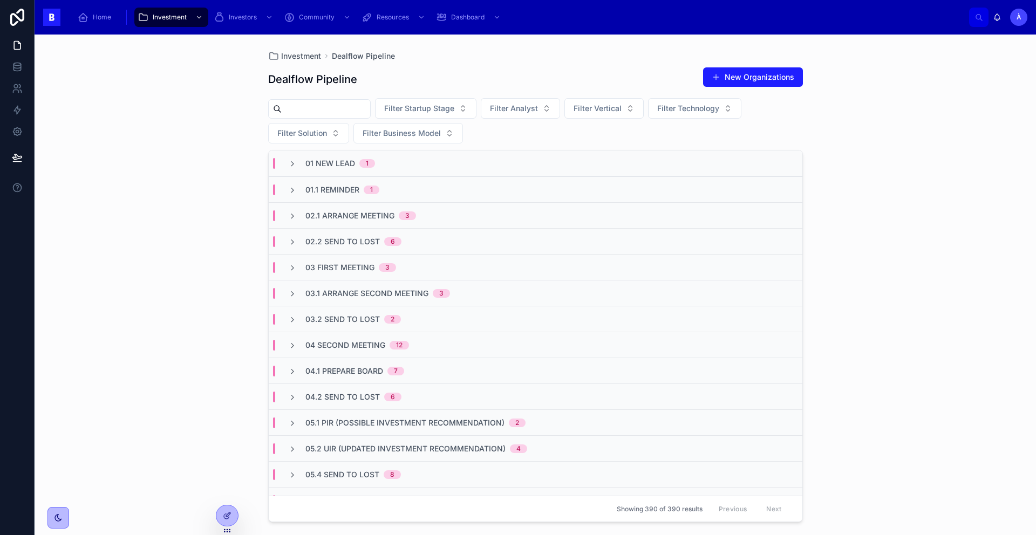
click at [319, 214] on span "02.1 Arrange Meeting" at bounding box center [349, 215] width 89 height 11
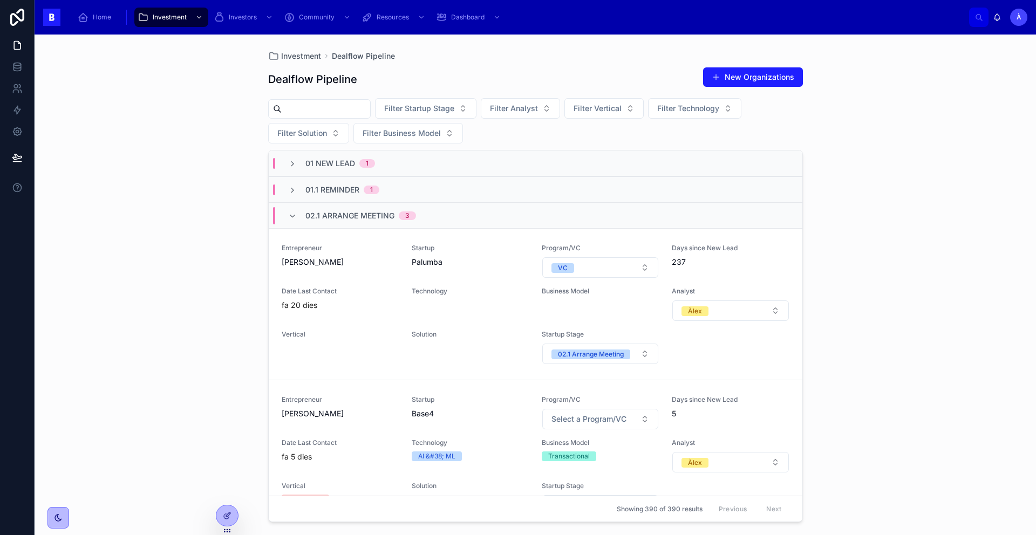
click at [319, 214] on span "02.1 Arrange Meeting" at bounding box center [349, 215] width 89 height 11
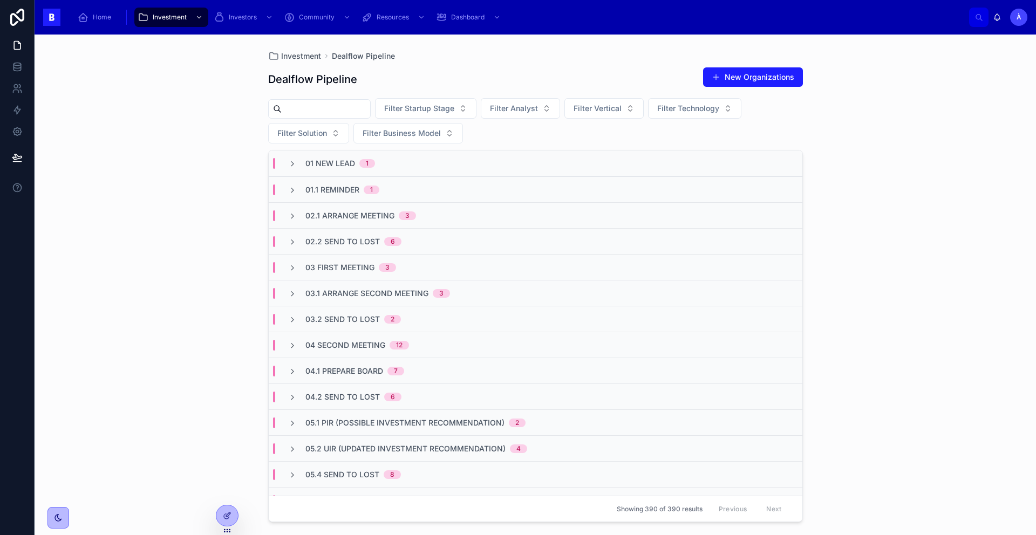
click at [319, 194] on span "01.1 Reminder" at bounding box center [332, 189] width 54 height 11
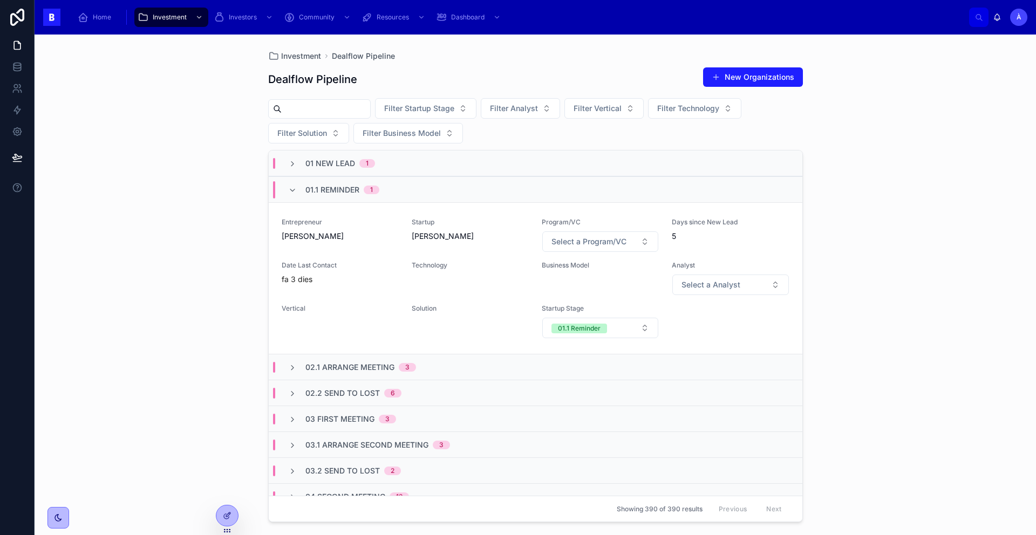
click at [319, 194] on span "01.1 Reminder" at bounding box center [332, 189] width 54 height 11
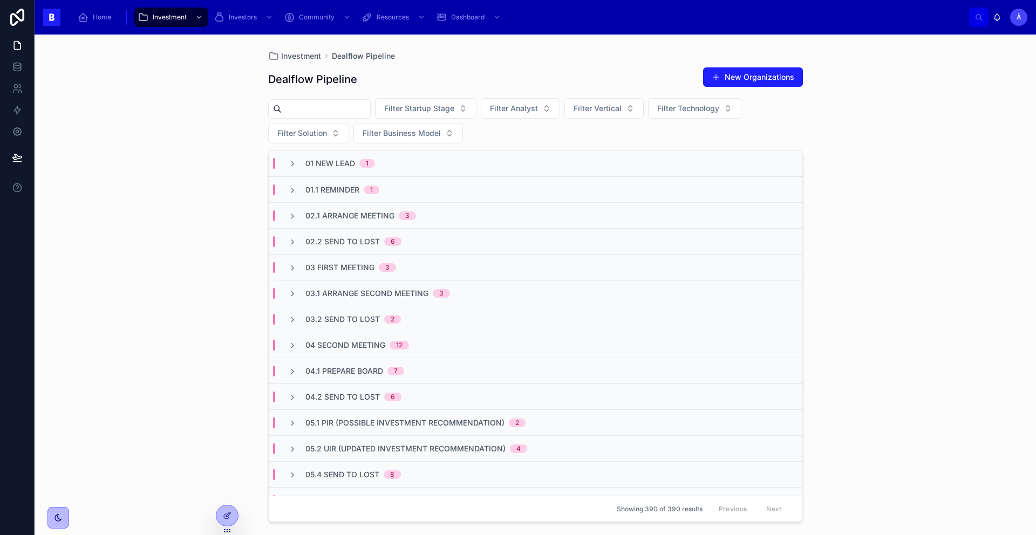
click at [321, 167] on span "01 New Lead" at bounding box center [330, 163] width 50 height 11
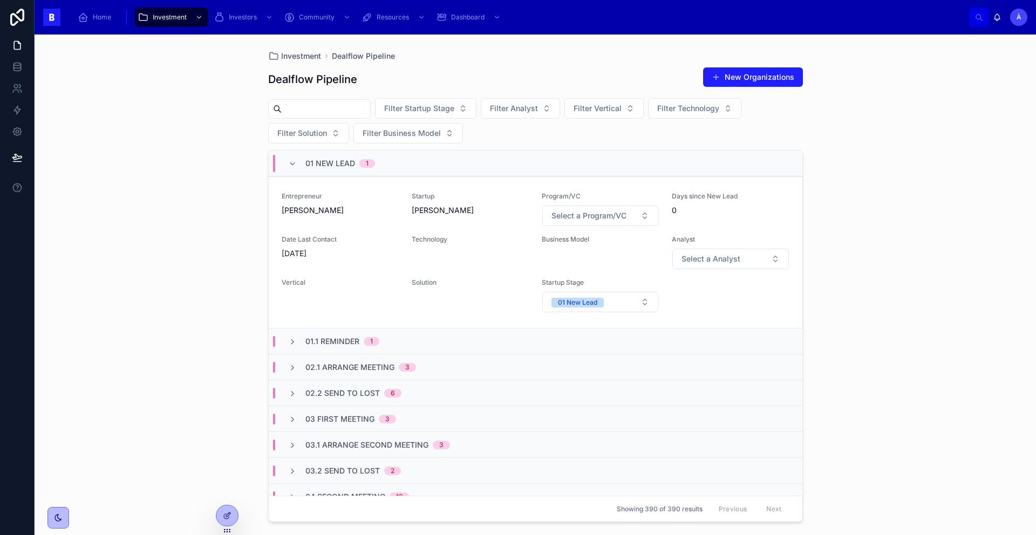
click at [321, 167] on span "01 New Lead" at bounding box center [330, 163] width 50 height 11
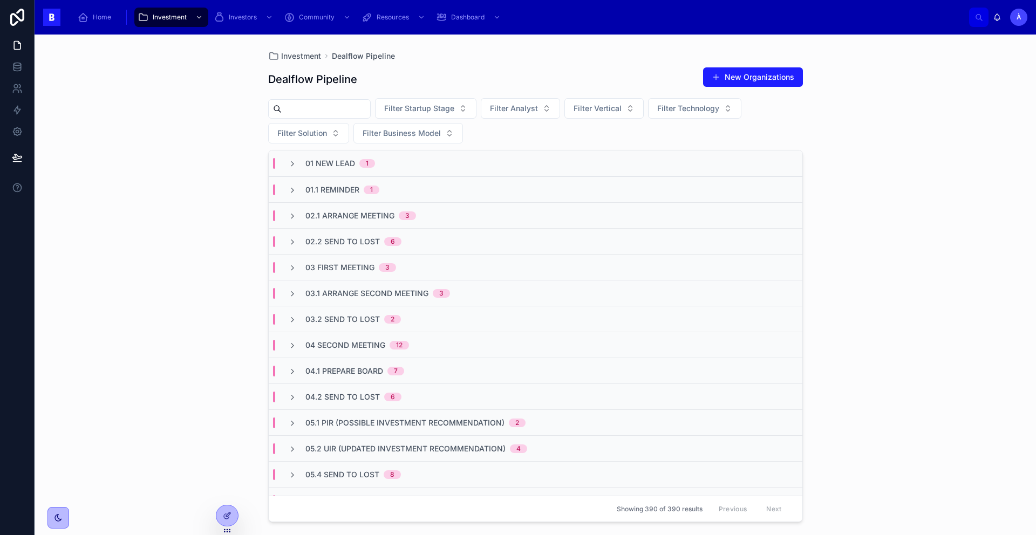
click at [319, 186] on span "01.1 Reminder" at bounding box center [332, 189] width 54 height 11
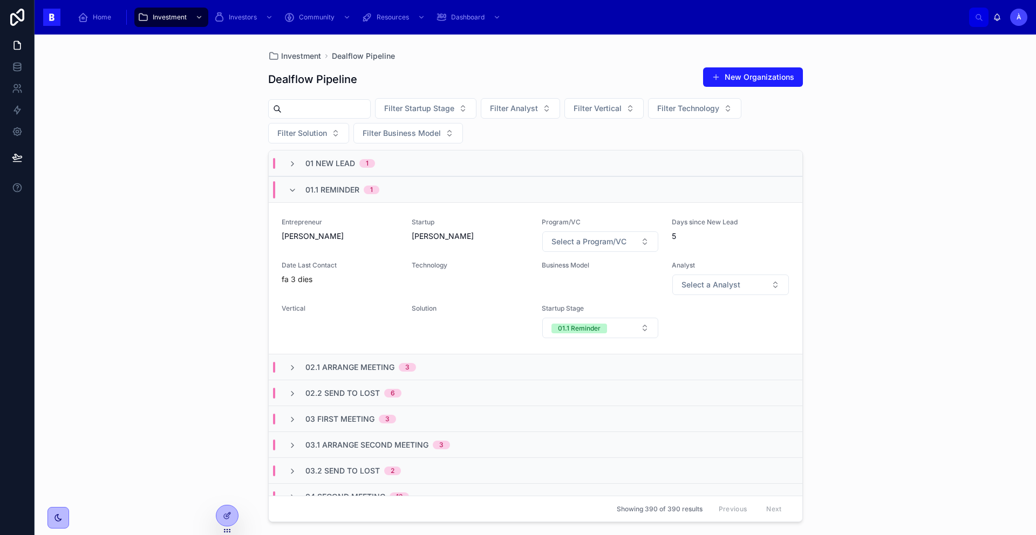
click at [344, 166] on span "01 New Lead" at bounding box center [330, 163] width 50 height 11
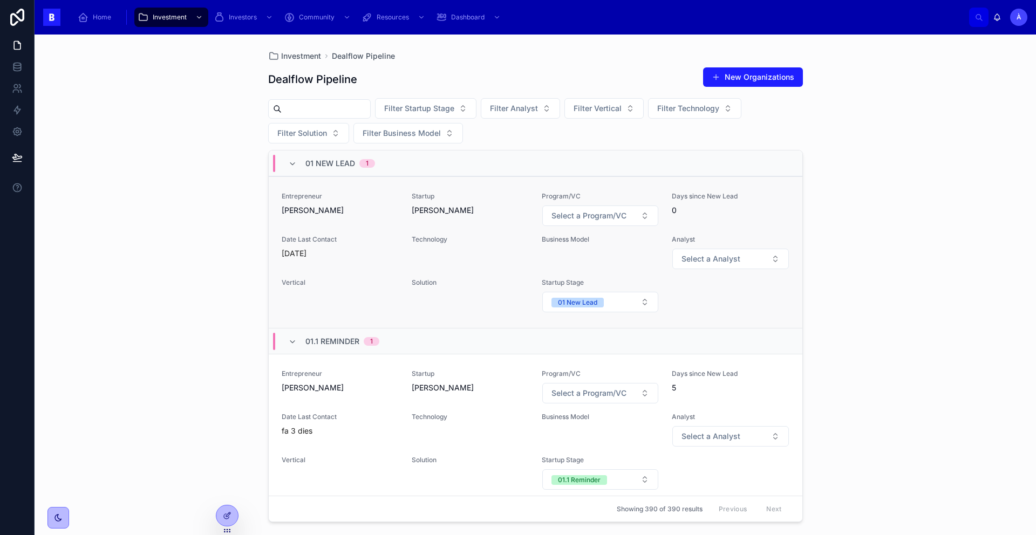
click at [366, 255] on div "Today" at bounding box center [340, 253] width 117 height 11
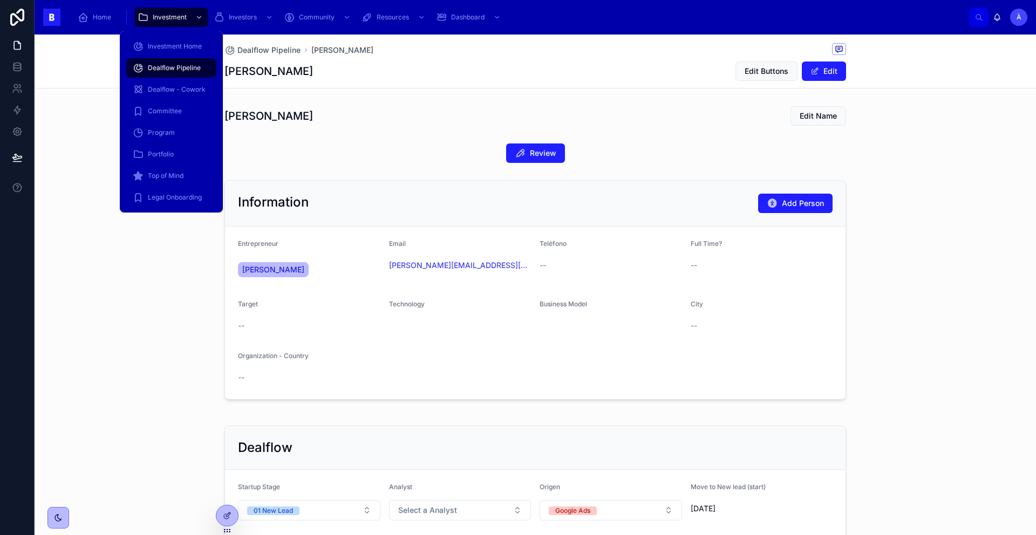
click at [175, 65] on span "Dealflow Pipeline" at bounding box center [174, 68] width 53 height 9
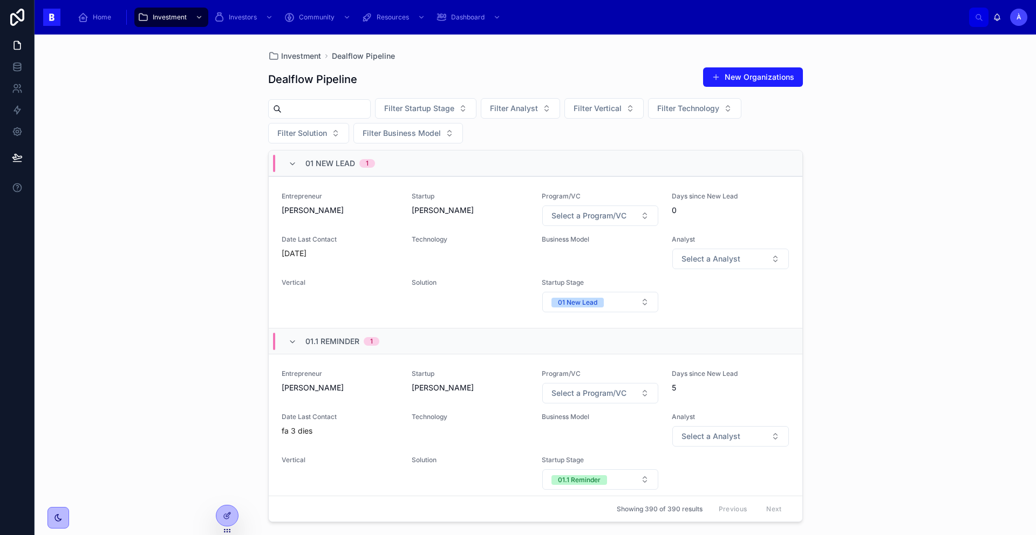
click at [316, 345] on span "01.1 Reminder" at bounding box center [332, 341] width 54 height 11
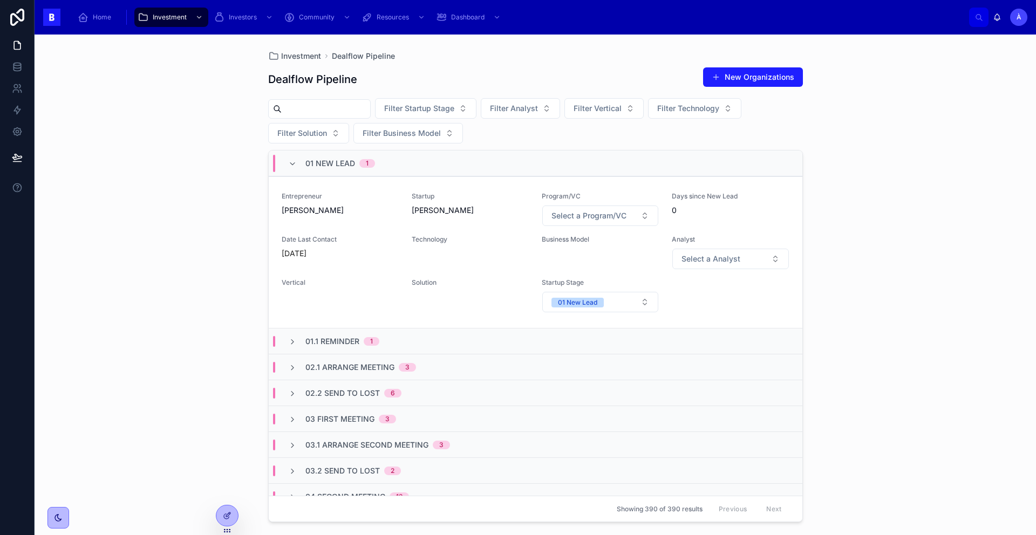
click at [306, 163] on span "01 New Lead" at bounding box center [330, 163] width 50 height 11
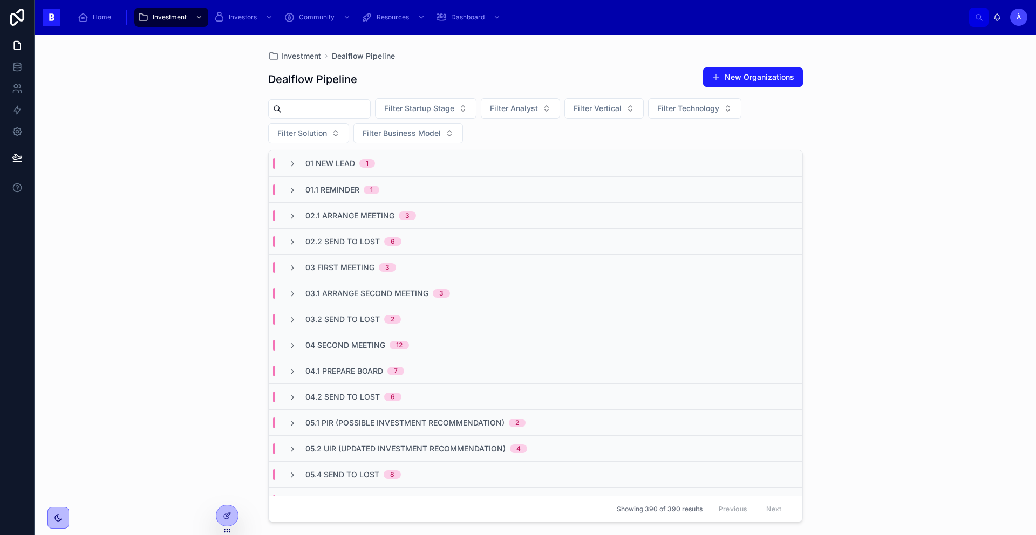
click at [330, 214] on span "02.1 Arrange Meeting" at bounding box center [349, 215] width 89 height 11
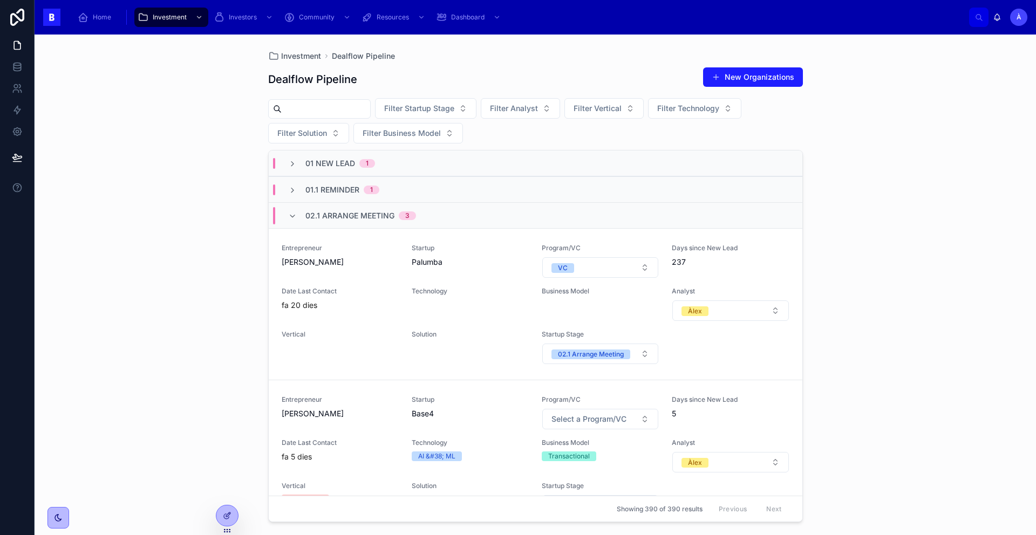
click at [330, 214] on span "02.1 Arrange Meeting" at bounding box center [349, 215] width 89 height 11
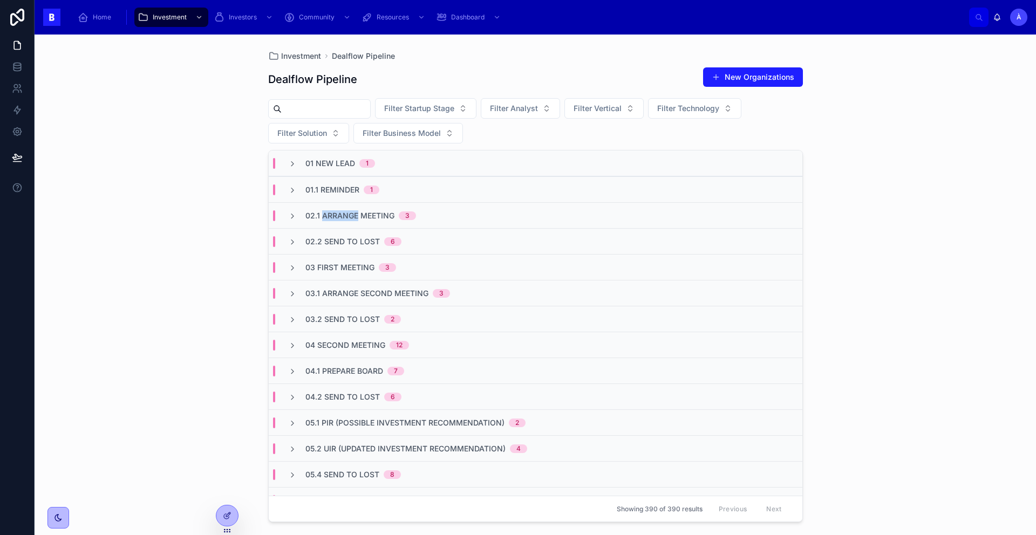
click at [330, 214] on span "02.1 Arrange Meeting" at bounding box center [349, 215] width 89 height 11
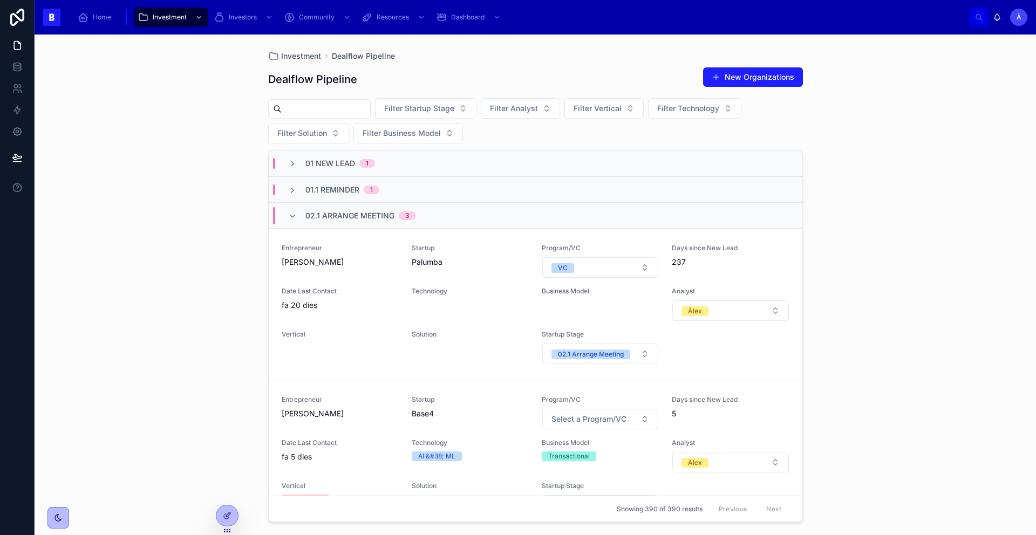
click at [324, 220] on span "02.1 Arrange Meeting" at bounding box center [349, 215] width 89 height 11
